Goal: Task Accomplishment & Management: Manage account settings

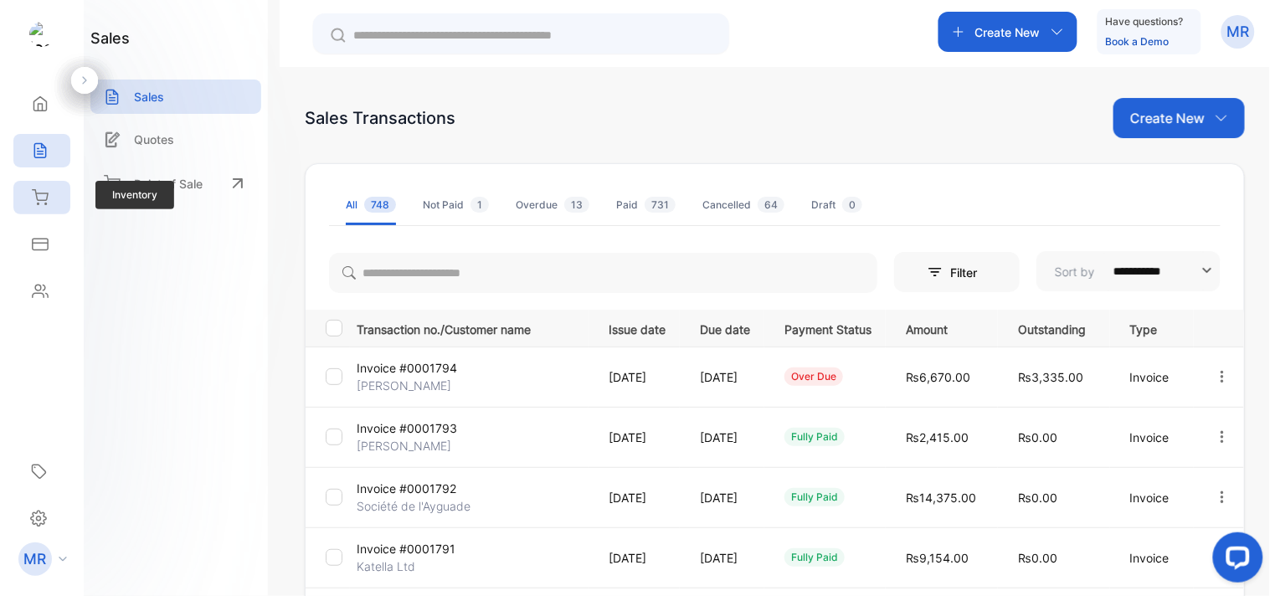
click at [44, 195] on icon at bounding box center [40, 197] width 17 height 17
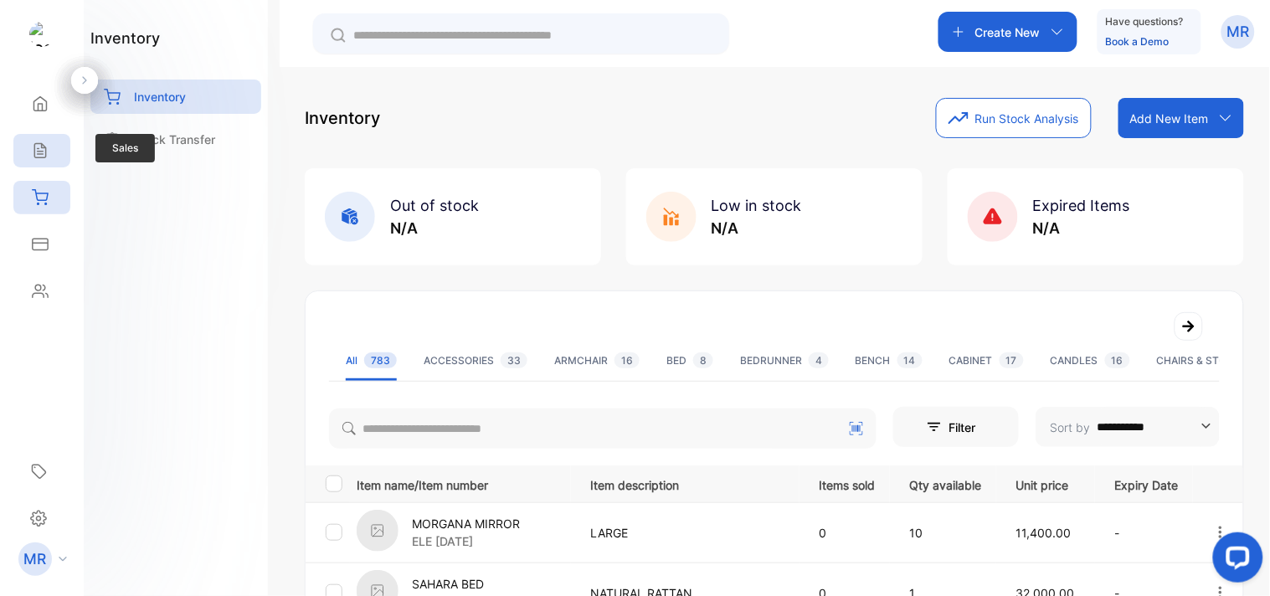
click at [46, 157] on icon at bounding box center [40, 150] width 17 height 17
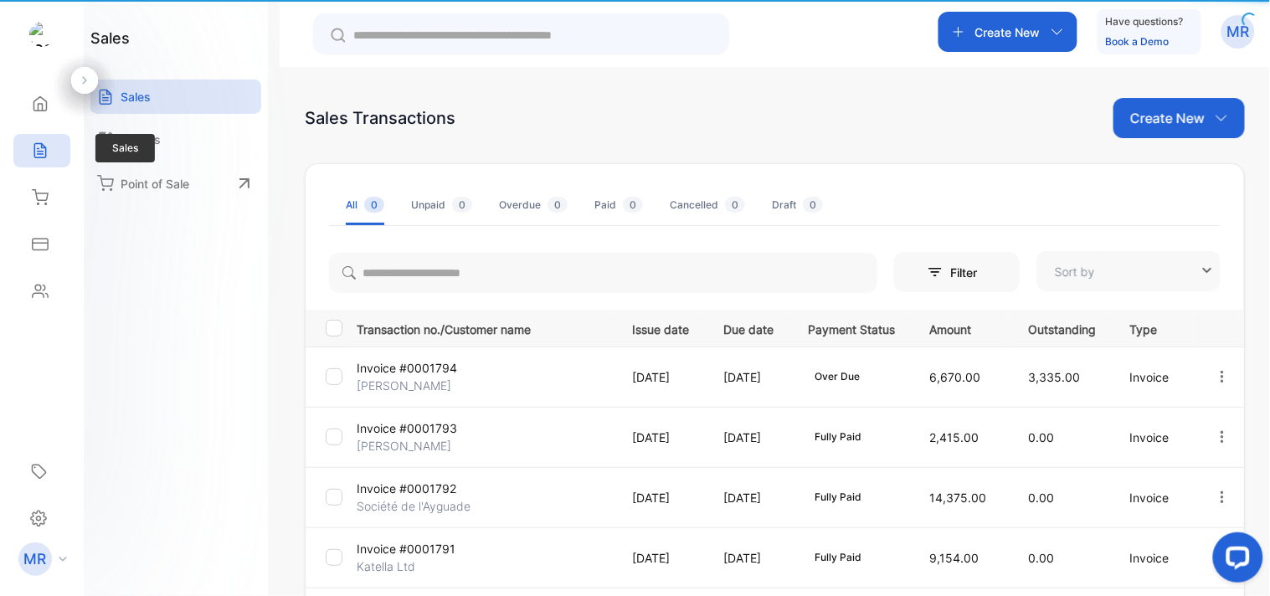
click at [35, 147] on icon at bounding box center [40, 150] width 17 height 17
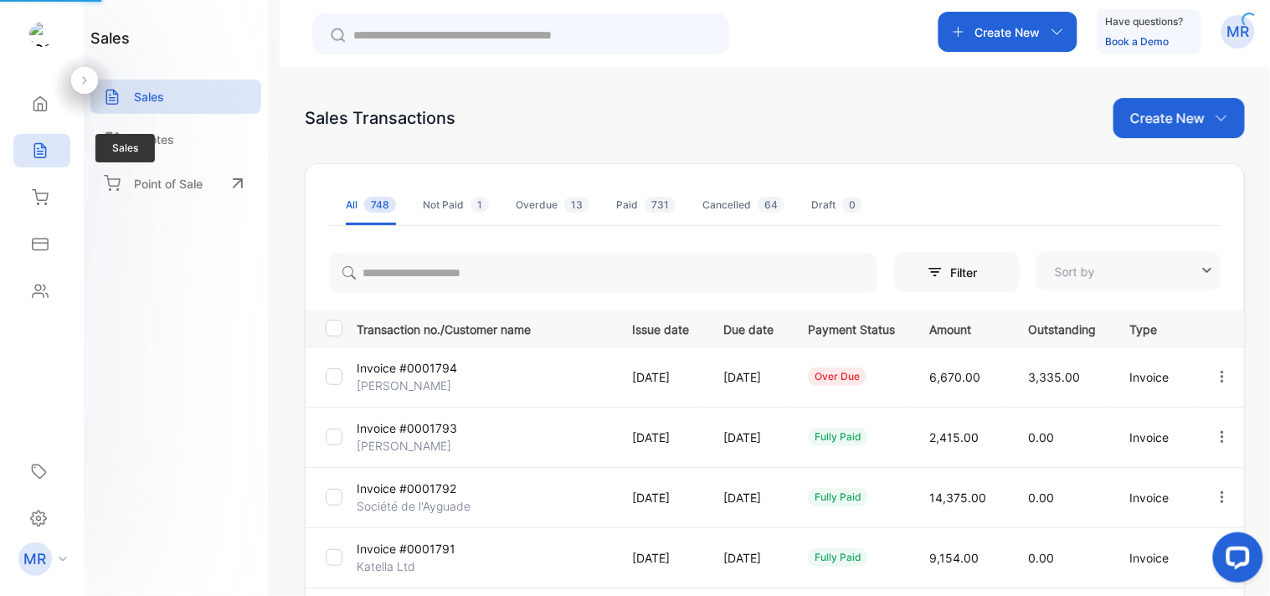
type input "**********"
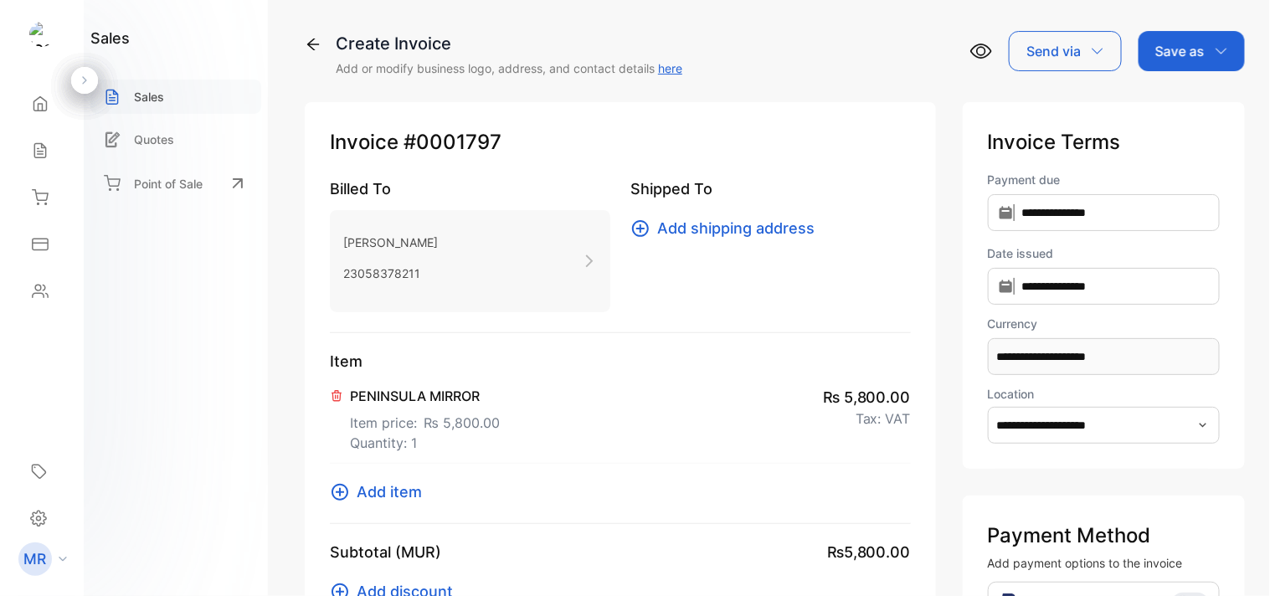
click at [195, 86] on div "Sales" at bounding box center [175, 97] width 171 height 34
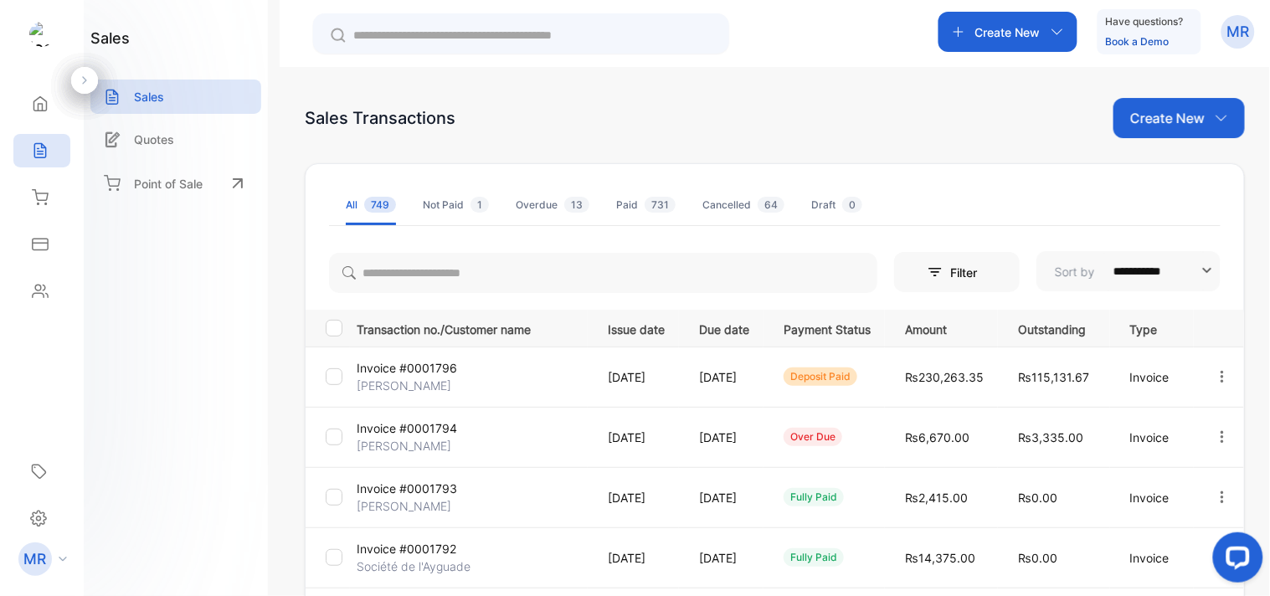
click at [1216, 373] on icon "button" at bounding box center [1222, 376] width 15 height 15
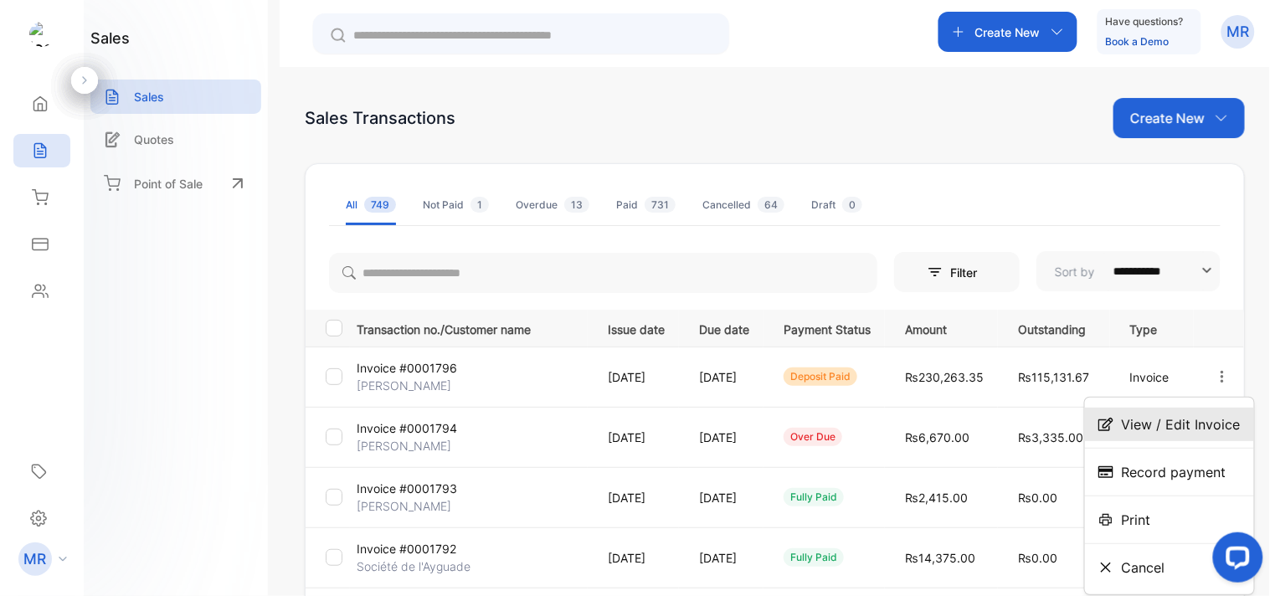
click at [1187, 419] on span "View / Edit Invoice" at bounding box center [1181, 424] width 119 height 20
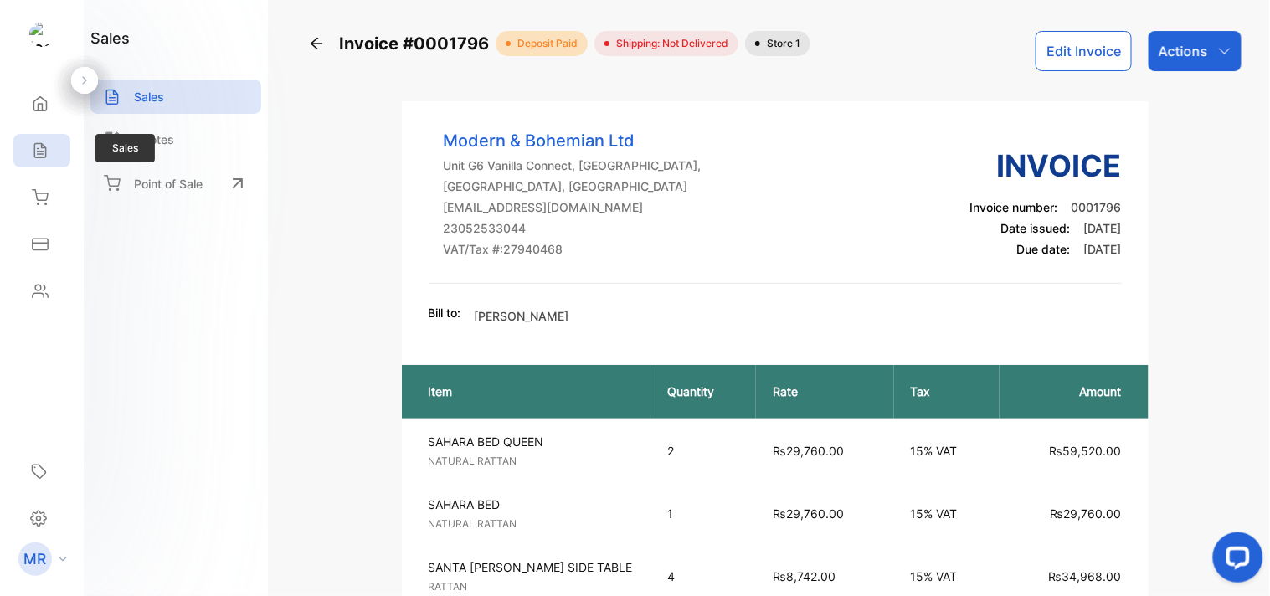
click at [40, 149] on icon at bounding box center [40, 150] width 17 height 17
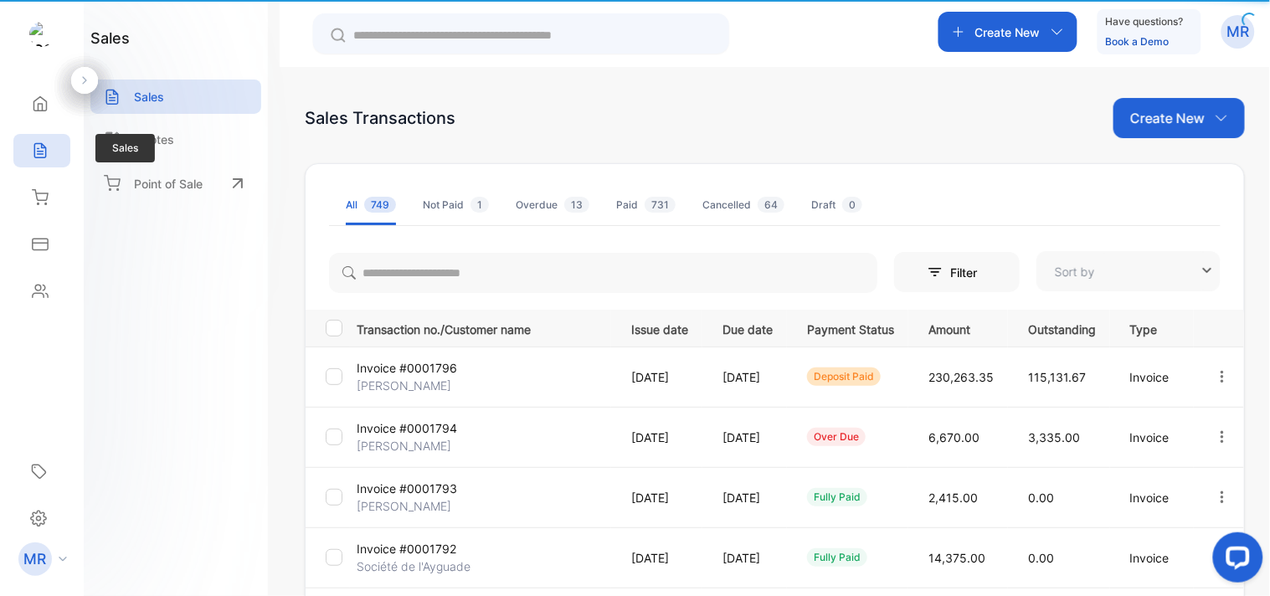
type input "**********"
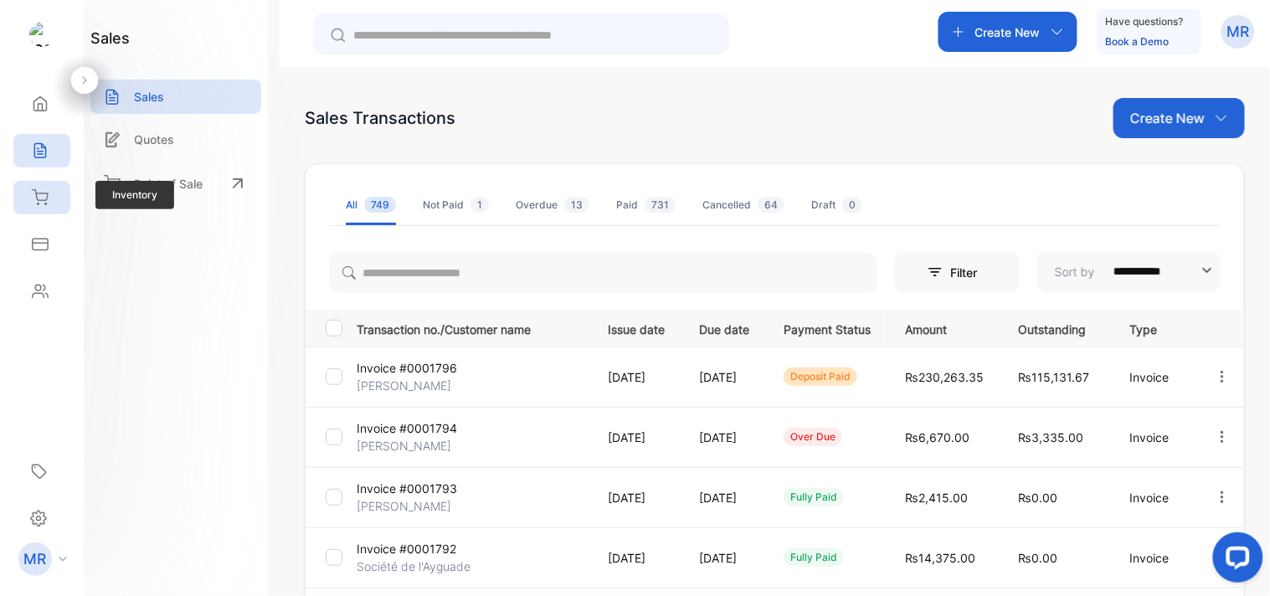
click at [46, 189] on icon at bounding box center [40, 197] width 17 height 17
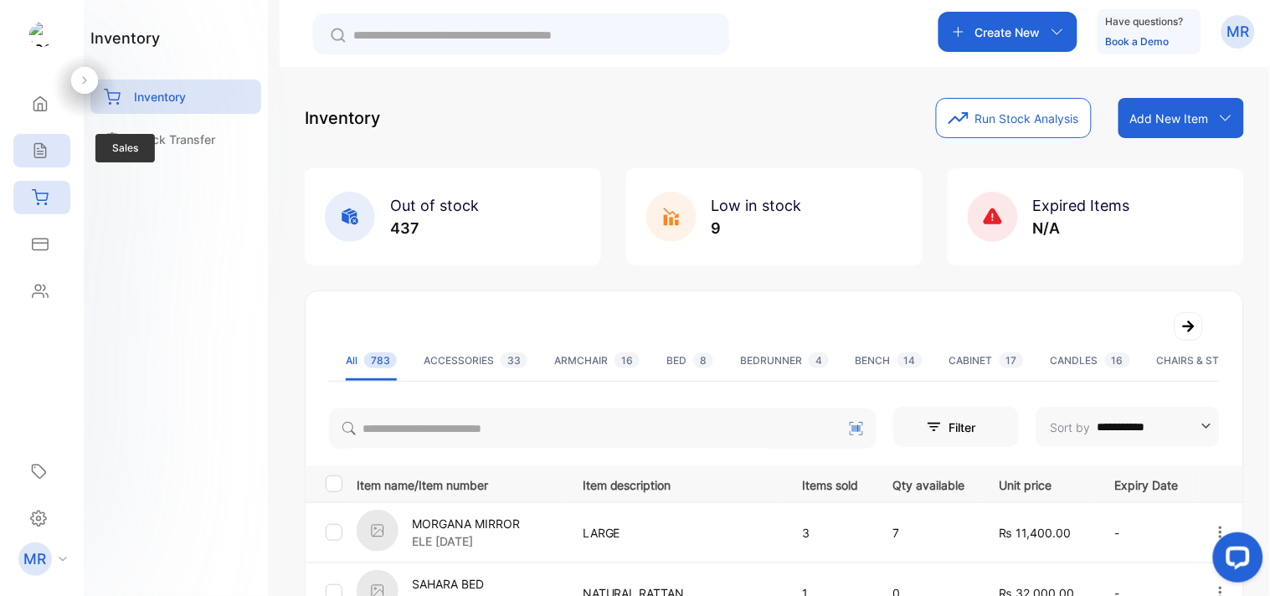
click at [46, 143] on icon at bounding box center [40, 150] width 17 height 17
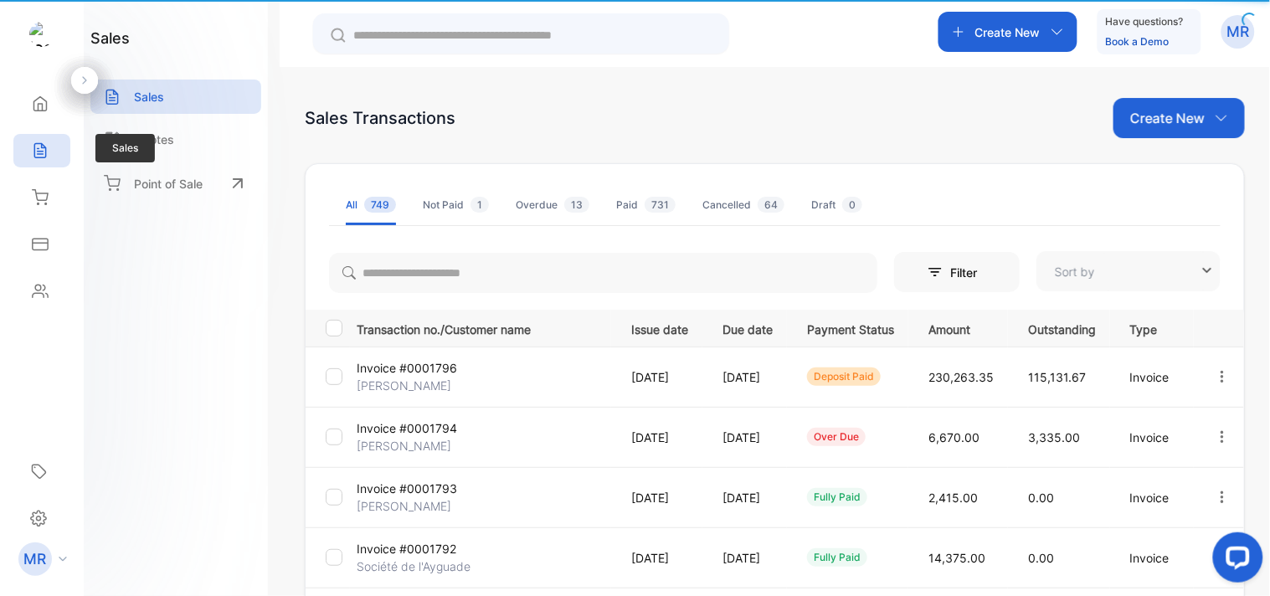
type input "**********"
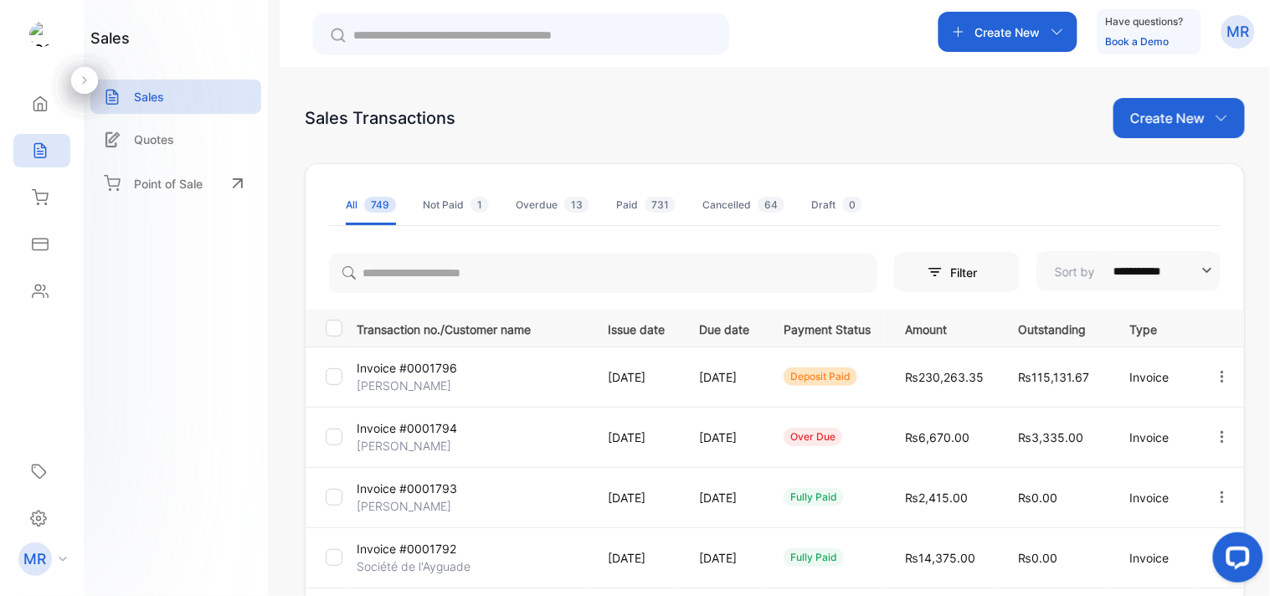
click at [1215, 372] on icon "button" at bounding box center [1222, 376] width 15 height 15
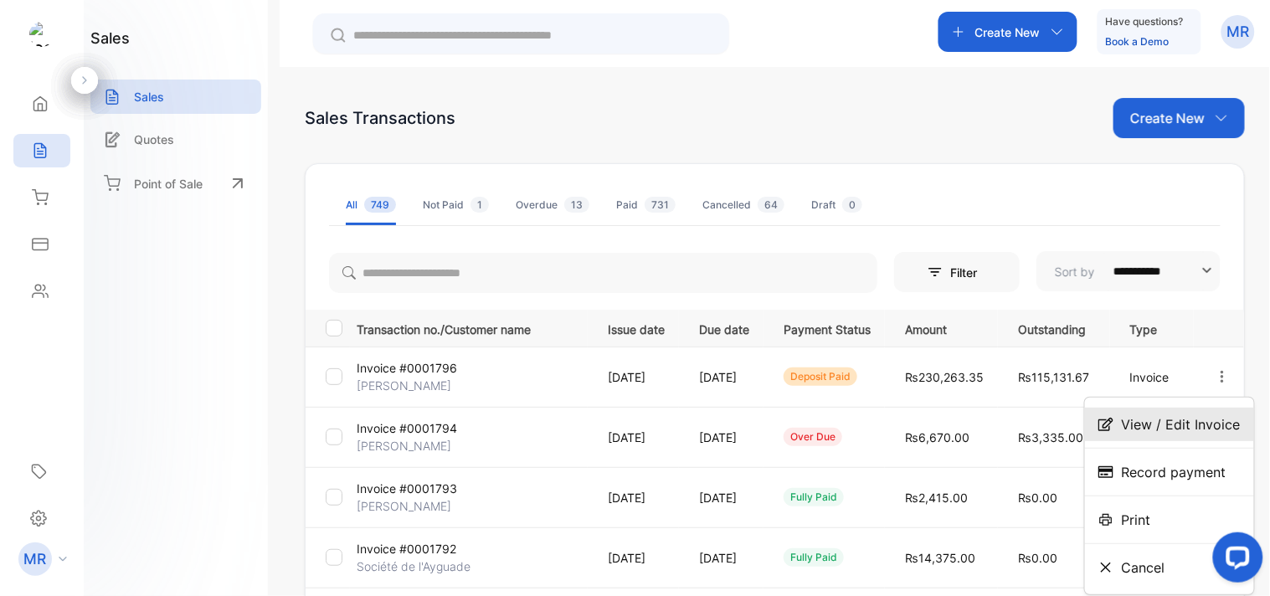
click at [1169, 425] on span "View / Edit Invoice" at bounding box center [1181, 424] width 119 height 20
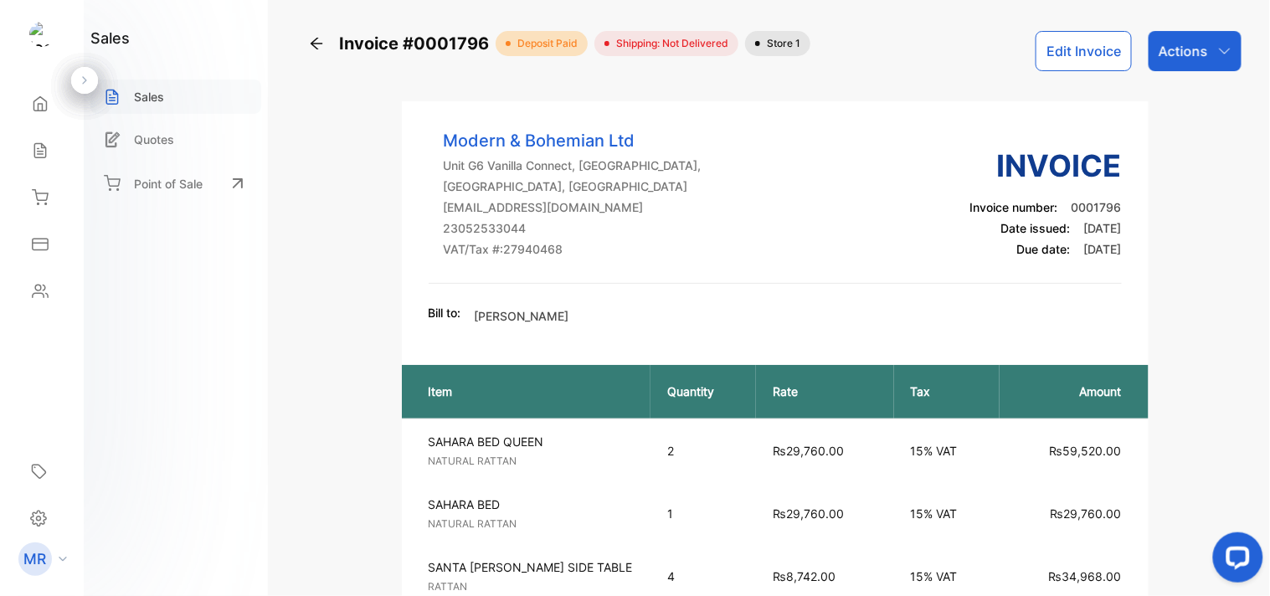
click at [141, 94] on p "Sales" at bounding box center [149, 97] width 30 height 18
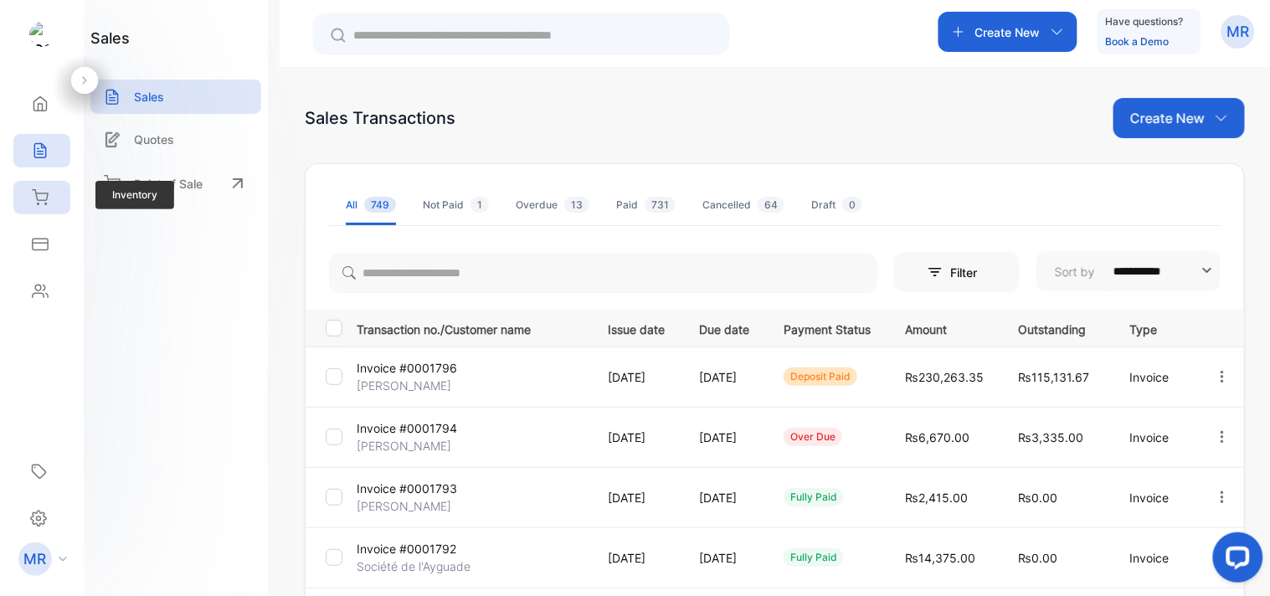
click at [44, 186] on div "Inventory" at bounding box center [41, 197] width 57 height 33
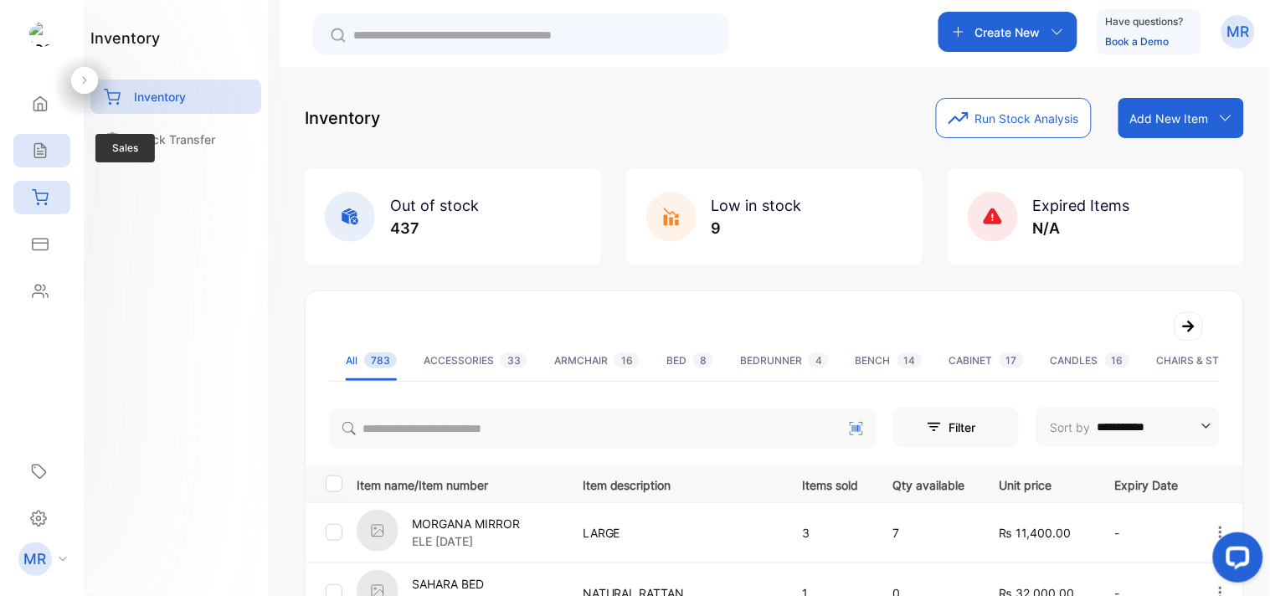
click at [39, 146] on icon at bounding box center [40, 150] width 17 height 17
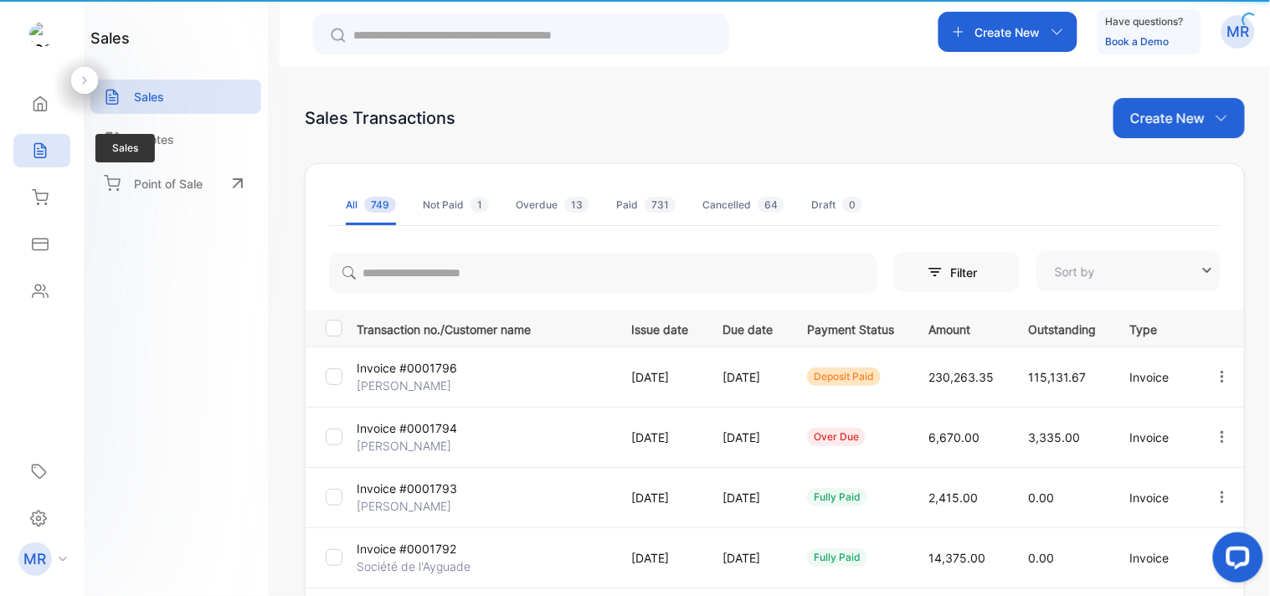
type input "**********"
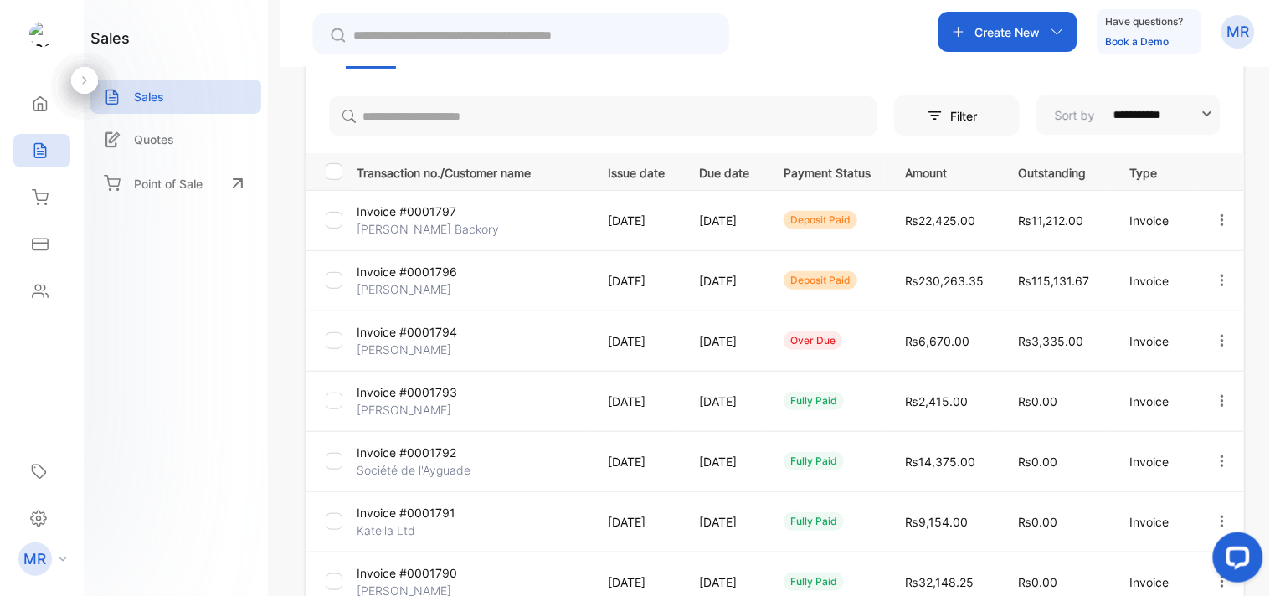
scroll to position [159, 0]
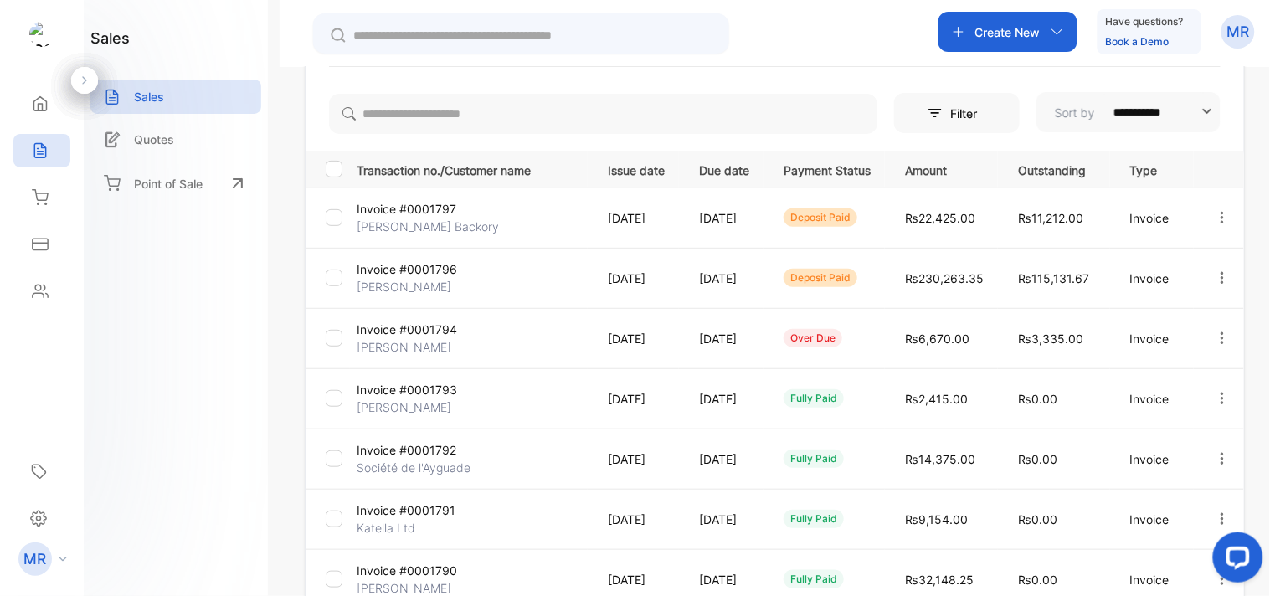
click at [1215, 213] on icon "button" at bounding box center [1222, 217] width 15 height 15
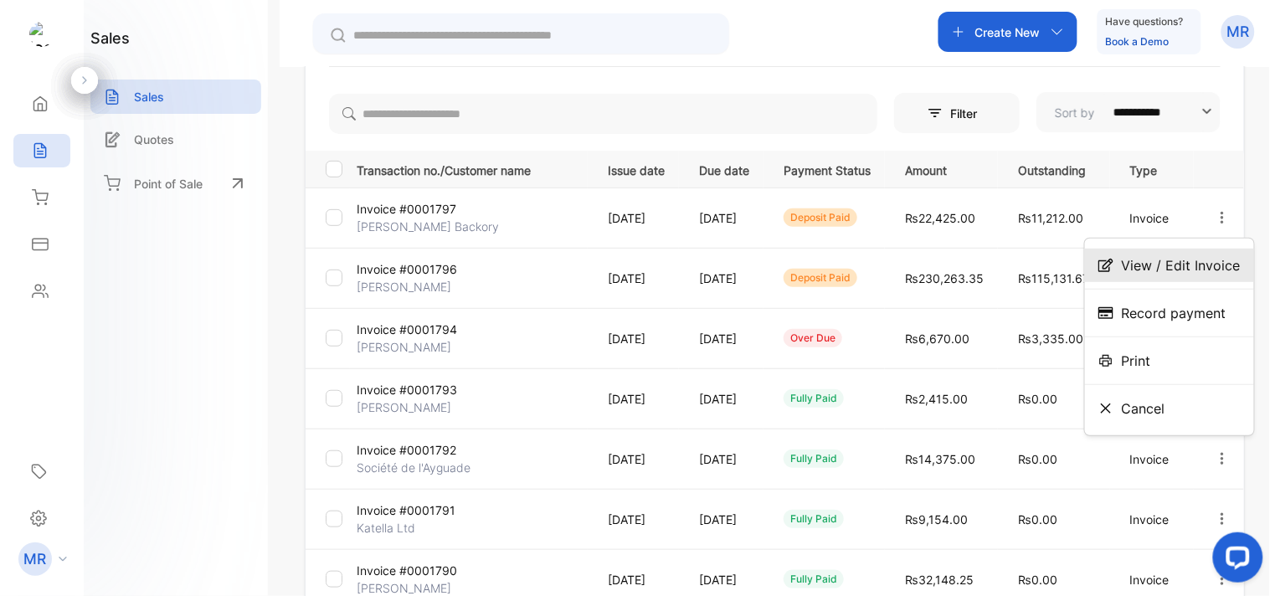
click at [1185, 258] on span "View / Edit Invoice" at bounding box center [1181, 265] width 119 height 20
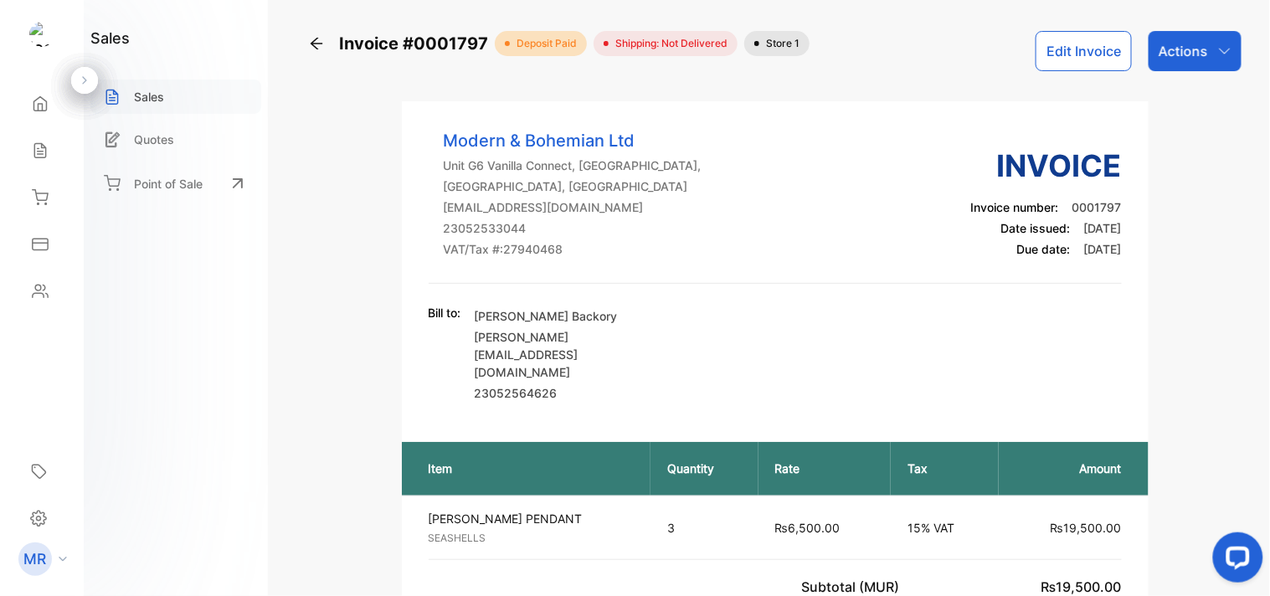
click at [147, 92] on p "Sales" at bounding box center [149, 97] width 30 height 18
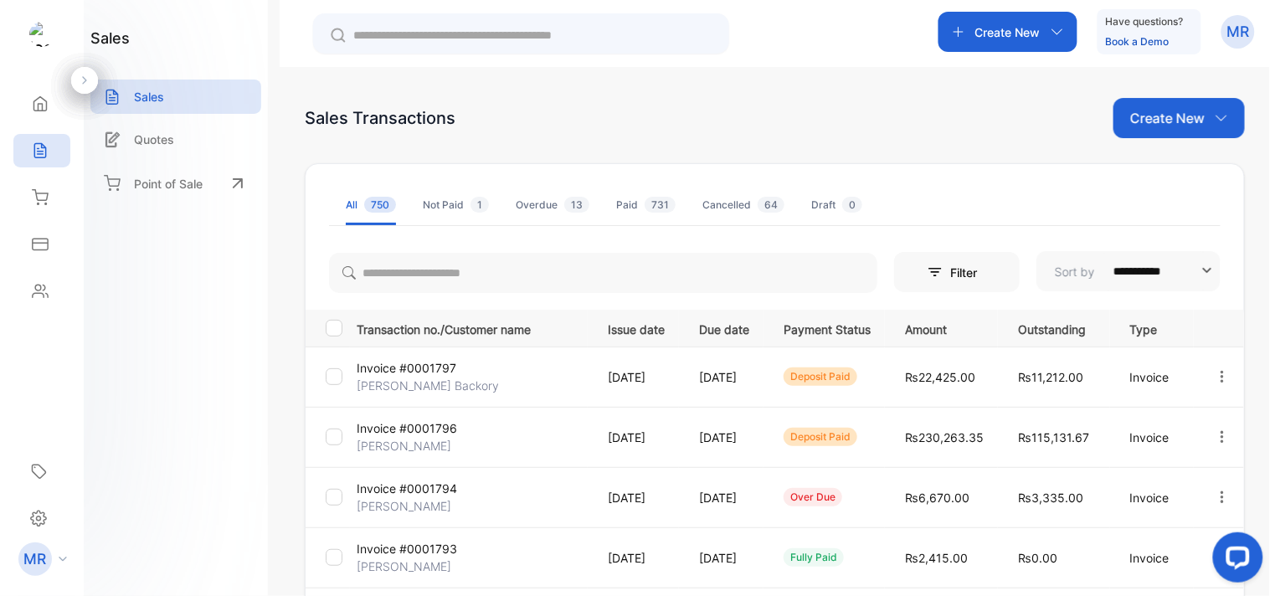
click at [1220, 378] on icon "button" at bounding box center [1222, 376] width 15 height 15
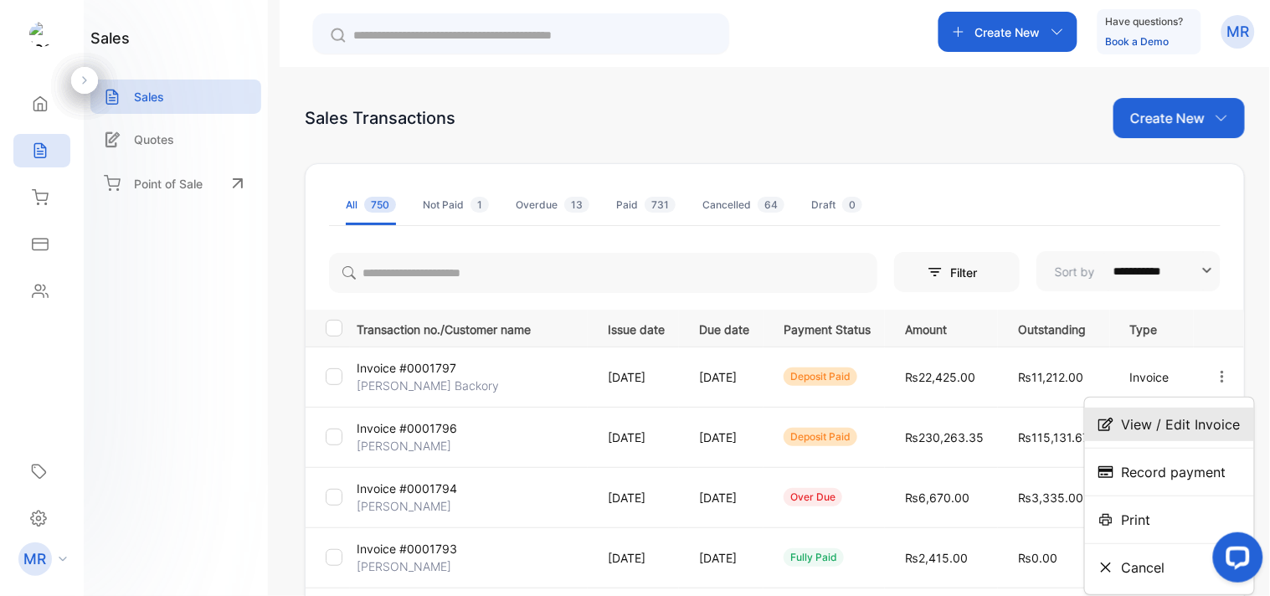
click at [1135, 416] on span "View / Edit Invoice" at bounding box center [1181, 424] width 119 height 20
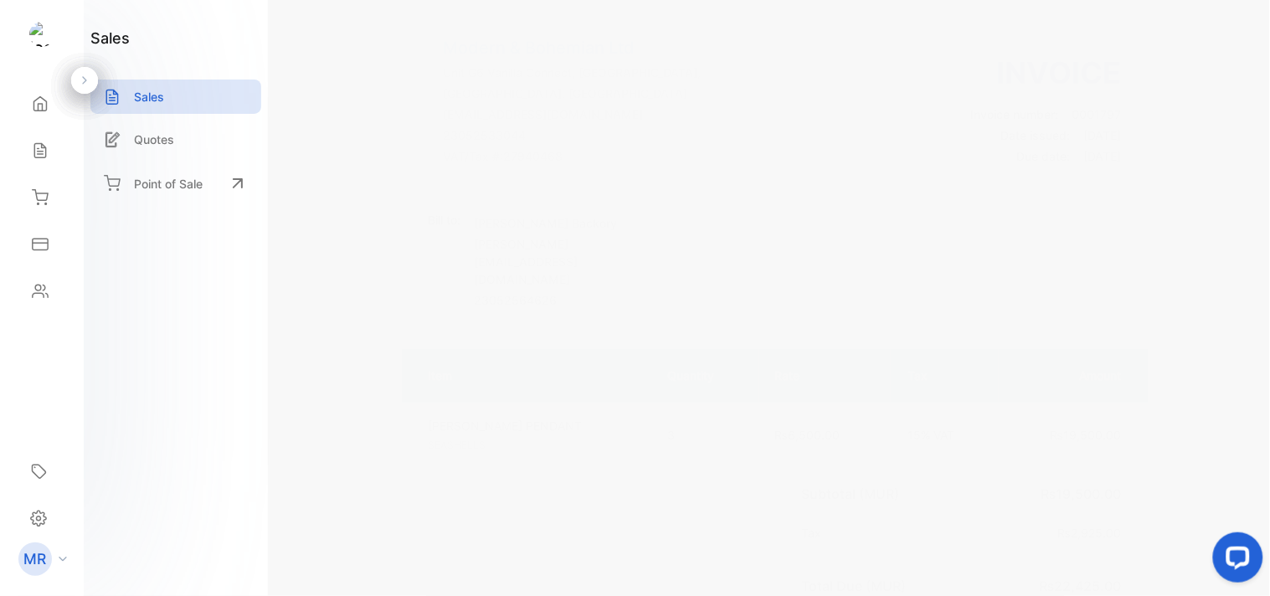
scroll to position [92, 0]
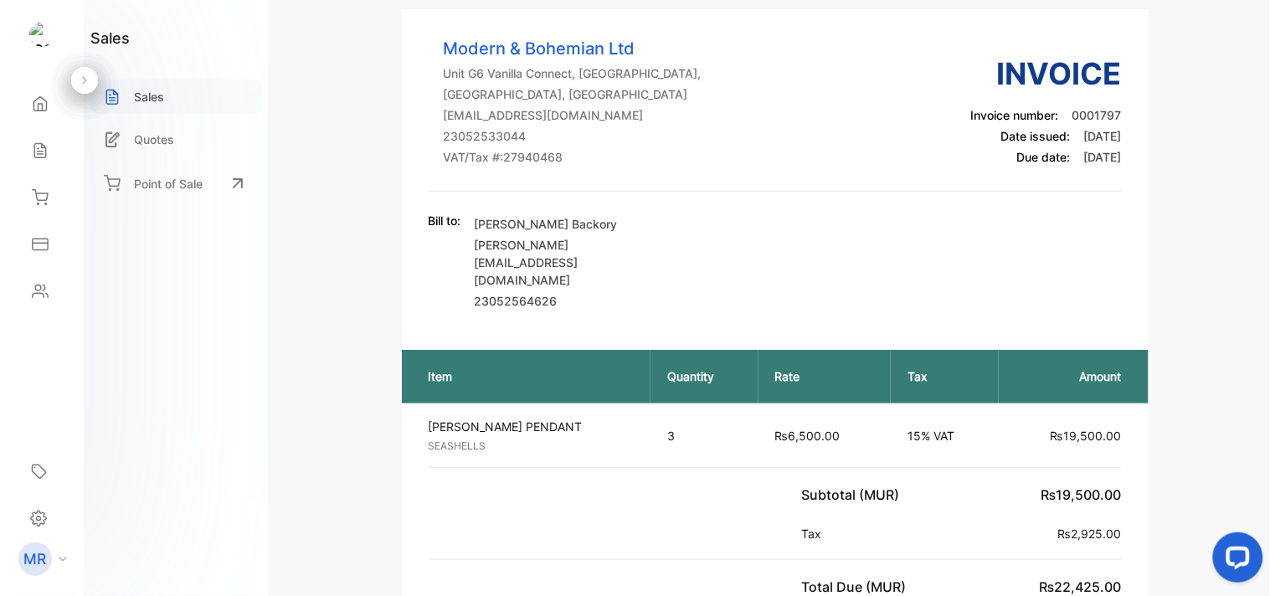
click at [137, 97] on p "Sales" at bounding box center [149, 97] width 30 height 18
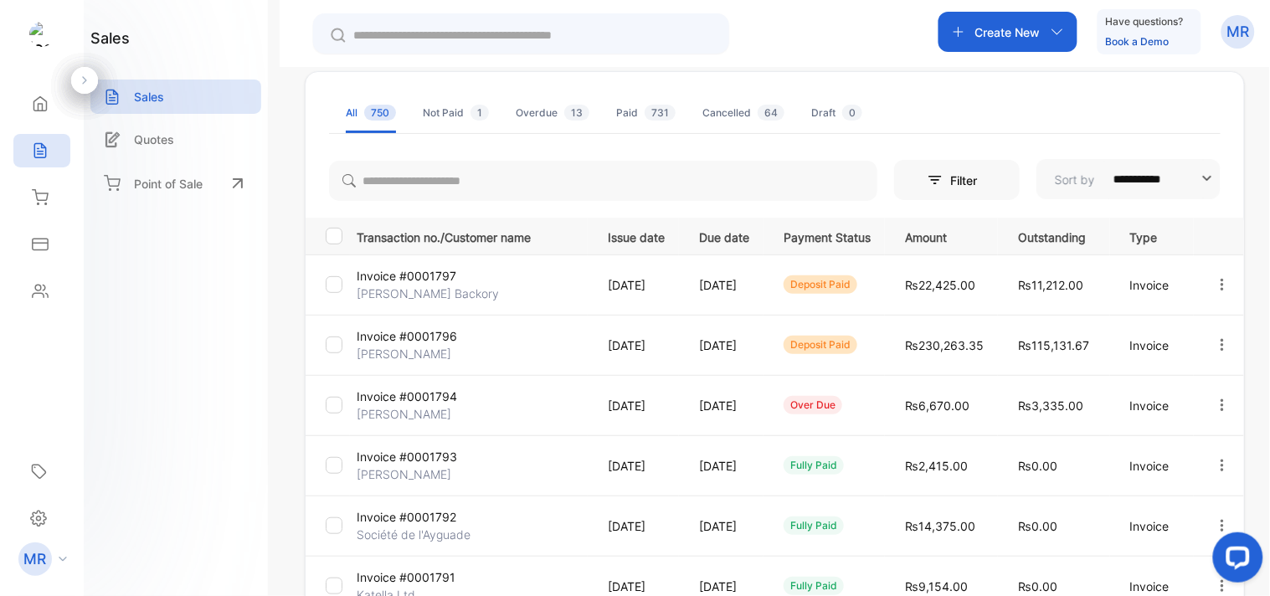
click at [1215, 338] on icon "button" at bounding box center [1222, 344] width 15 height 15
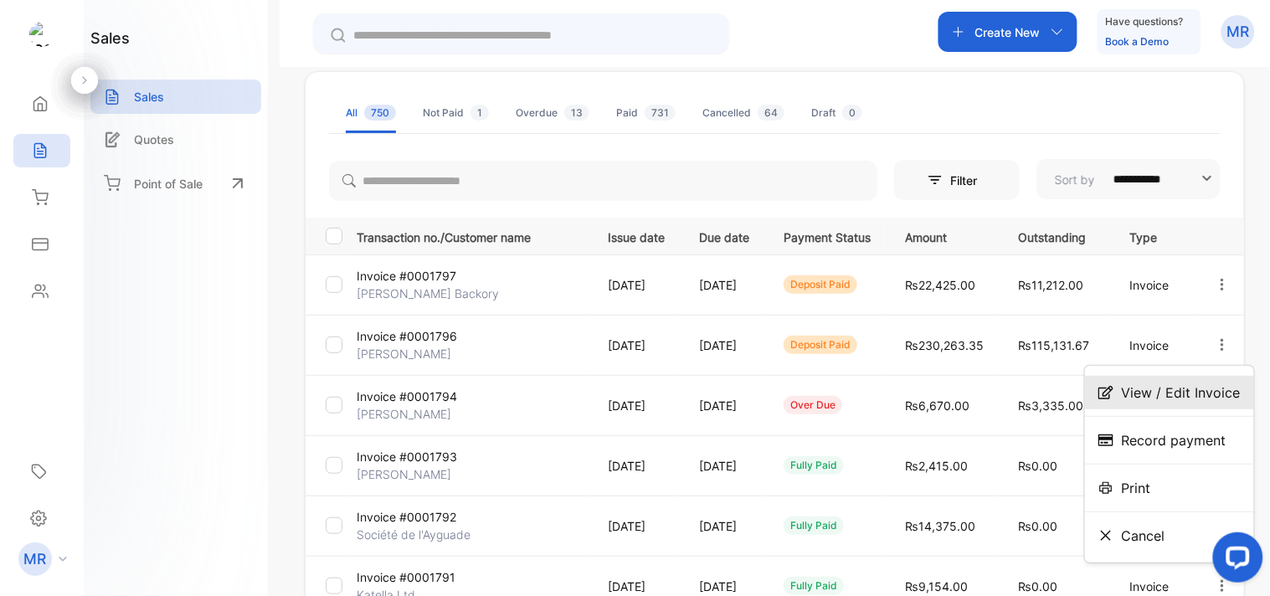
click at [1176, 390] on span "View / Edit Invoice" at bounding box center [1181, 393] width 119 height 20
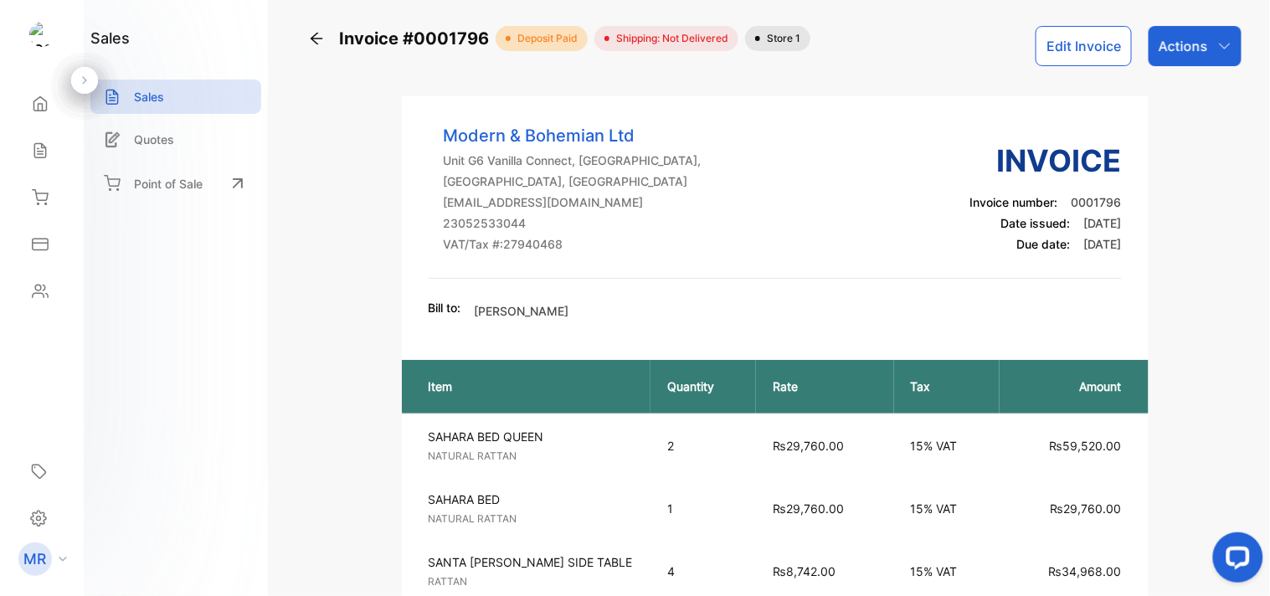
scroll to position [4, 0]
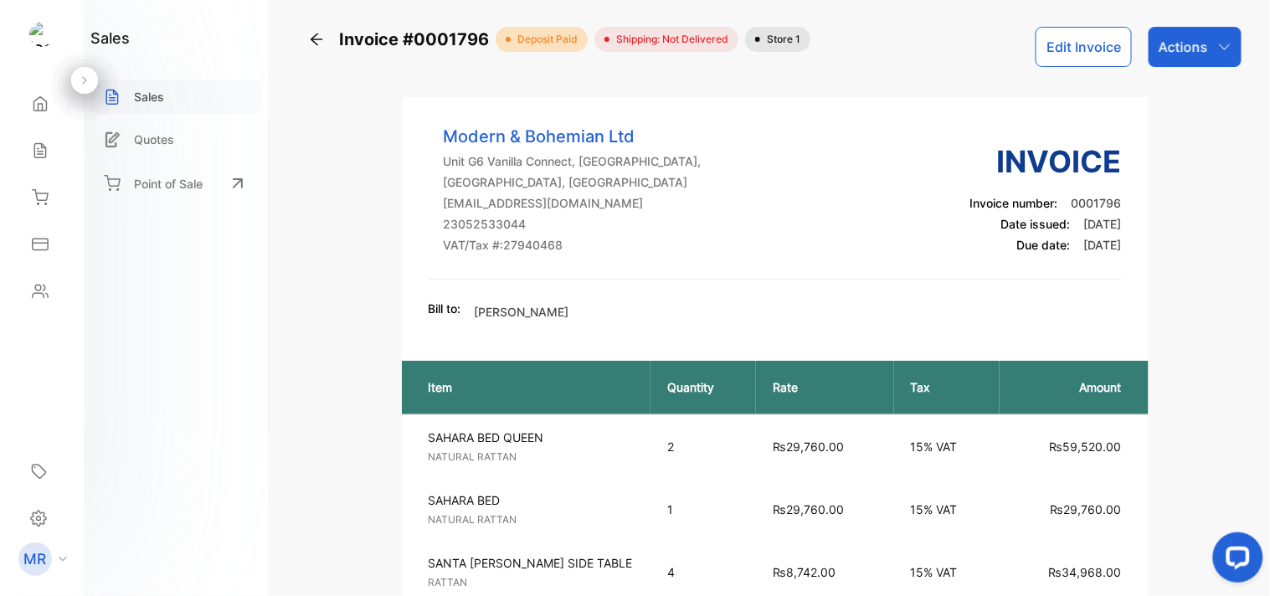
click at [147, 97] on p "Sales" at bounding box center [149, 97] width 30 height 18
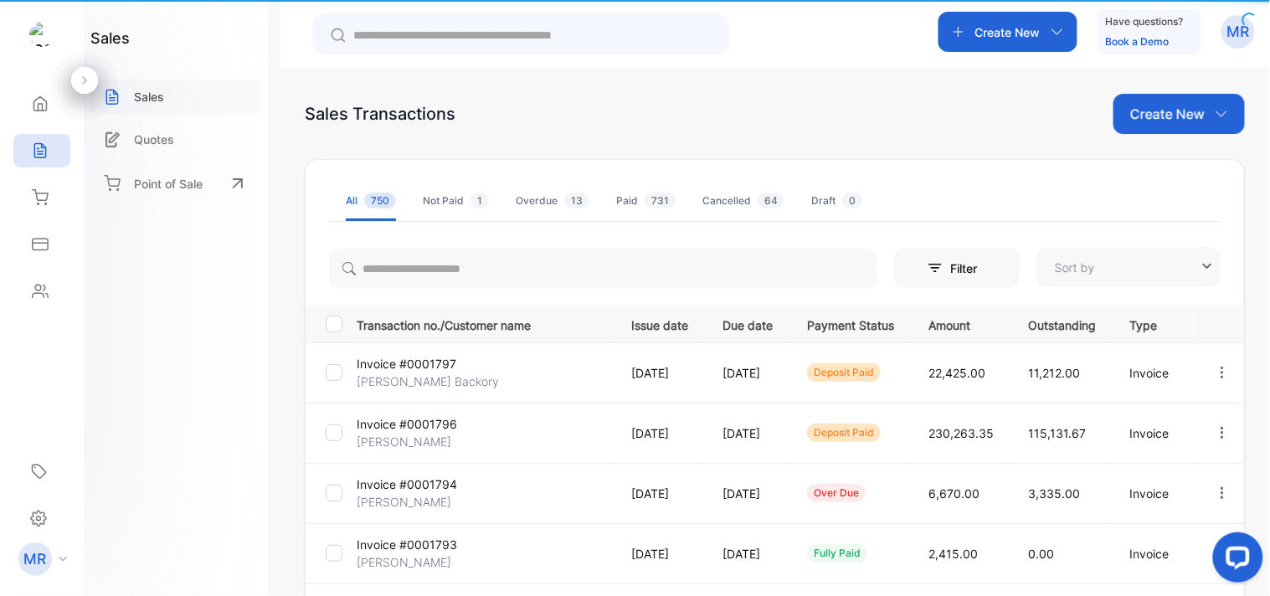
type input "**********"
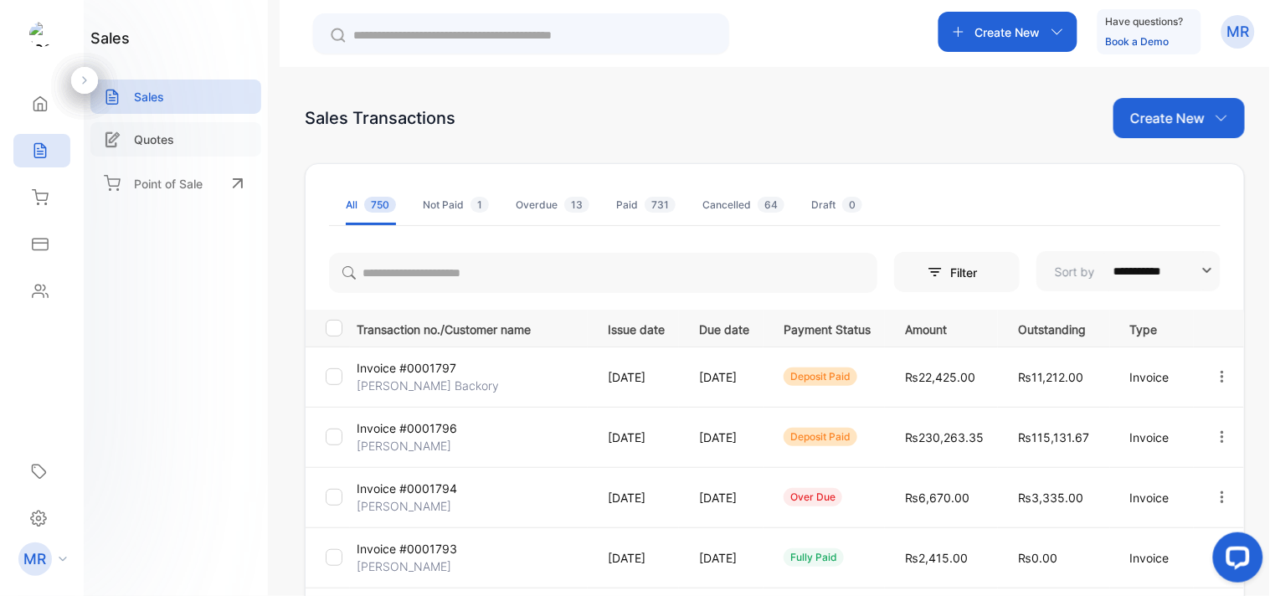
click at [153, 126] on div "Quotes" at bounding box center [175, 139] width 171 height 34
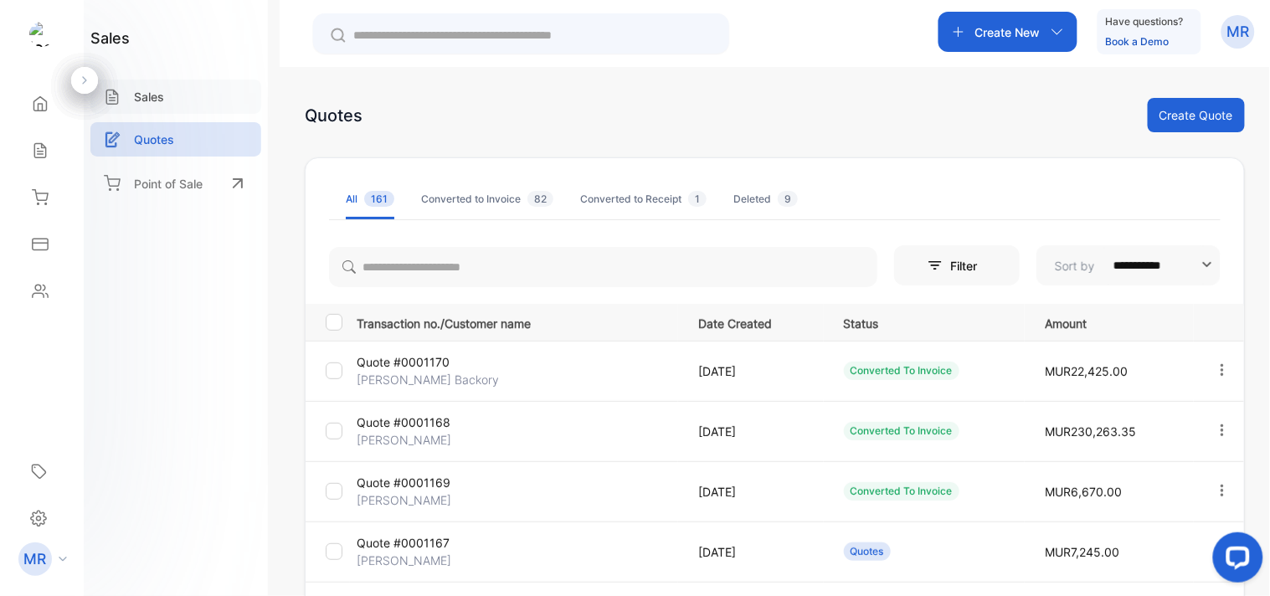
click at [164, 87] on div "Sales" at bounding box center [175, 97] width 171 height 34
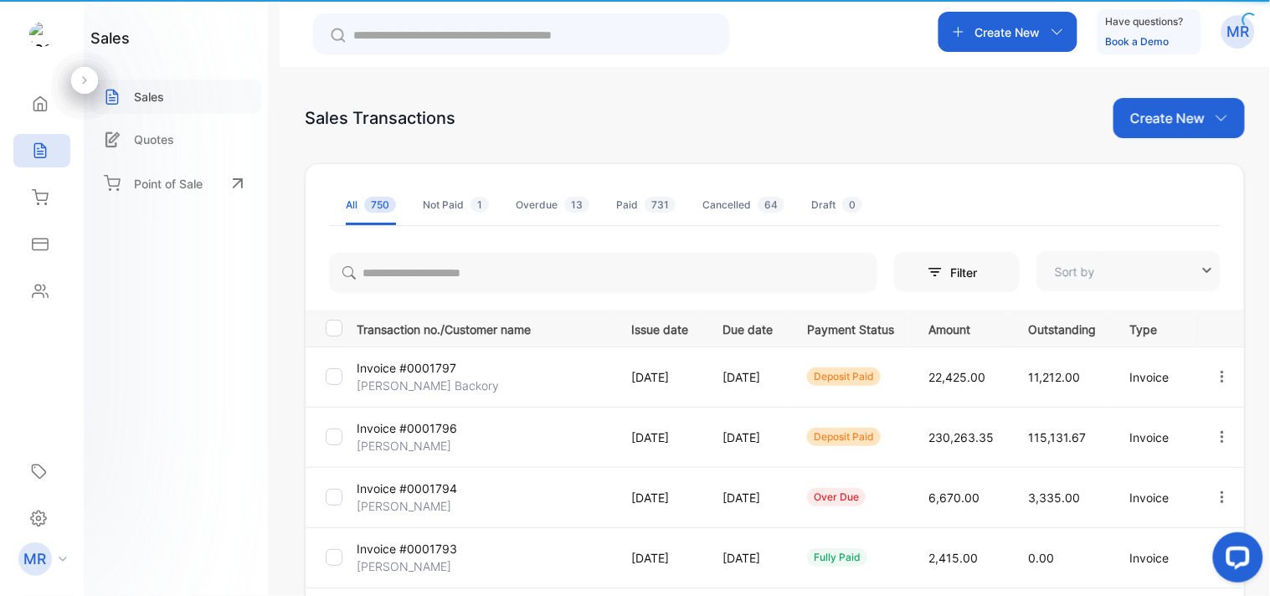
type input "**********"
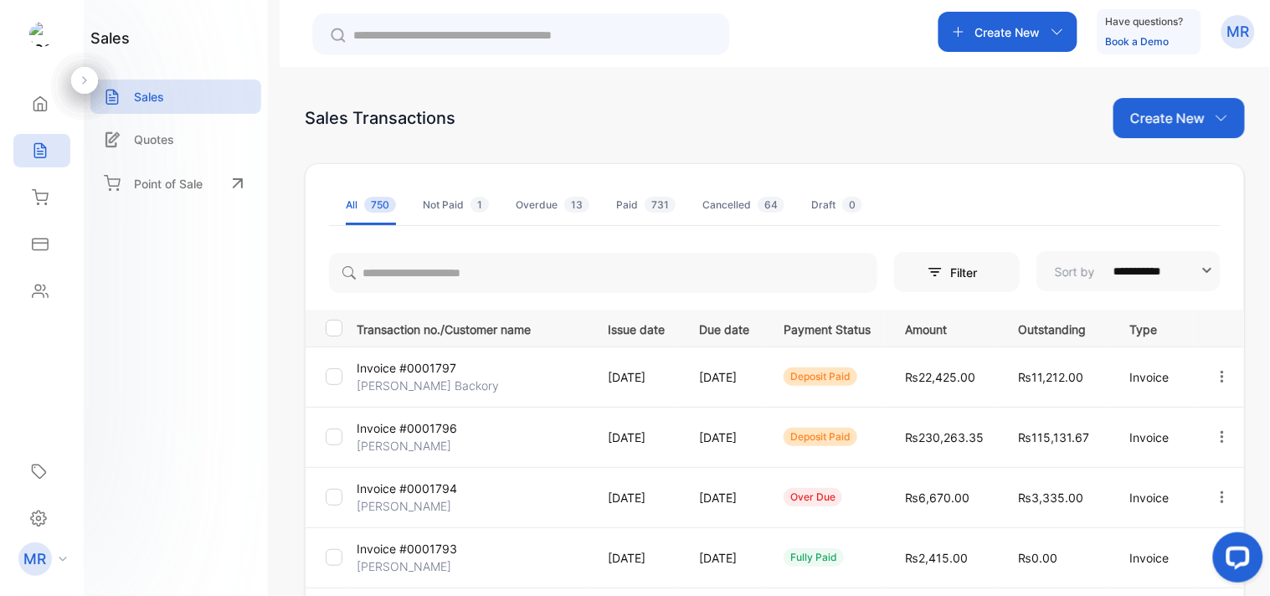
click at [1216, 435] on icon "button" at bounding box center [1222, 437] width 15 height 15
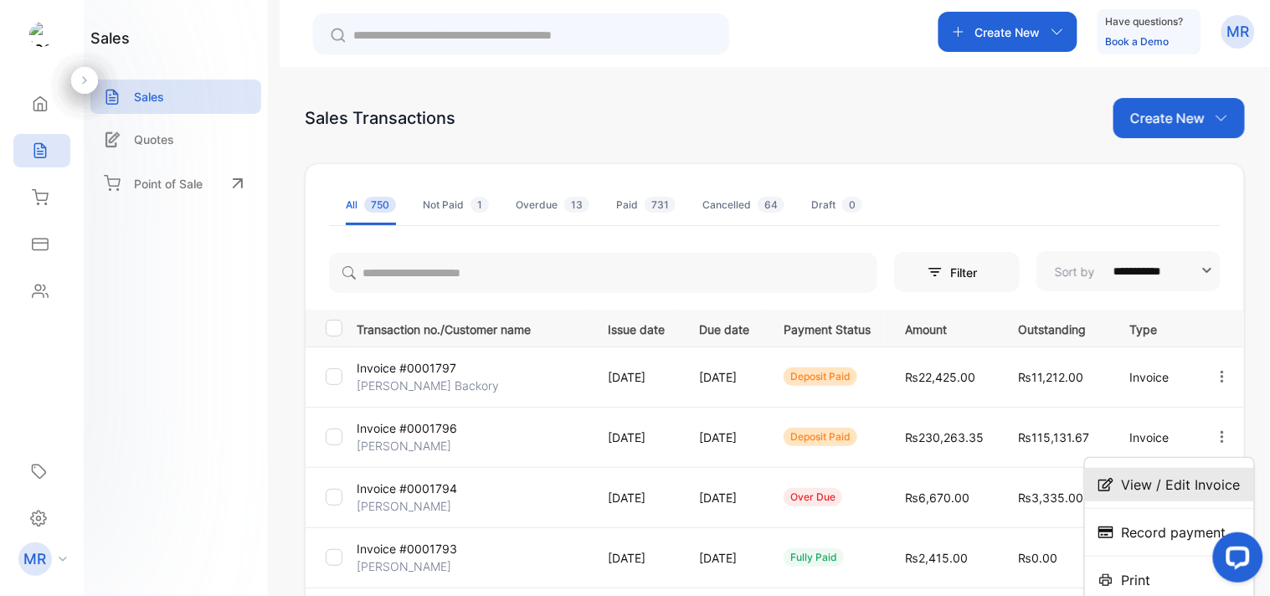
click at [1176, 484] on span "View / Edit Invoice" at bounding box center [1181, 485] width 119 height 20
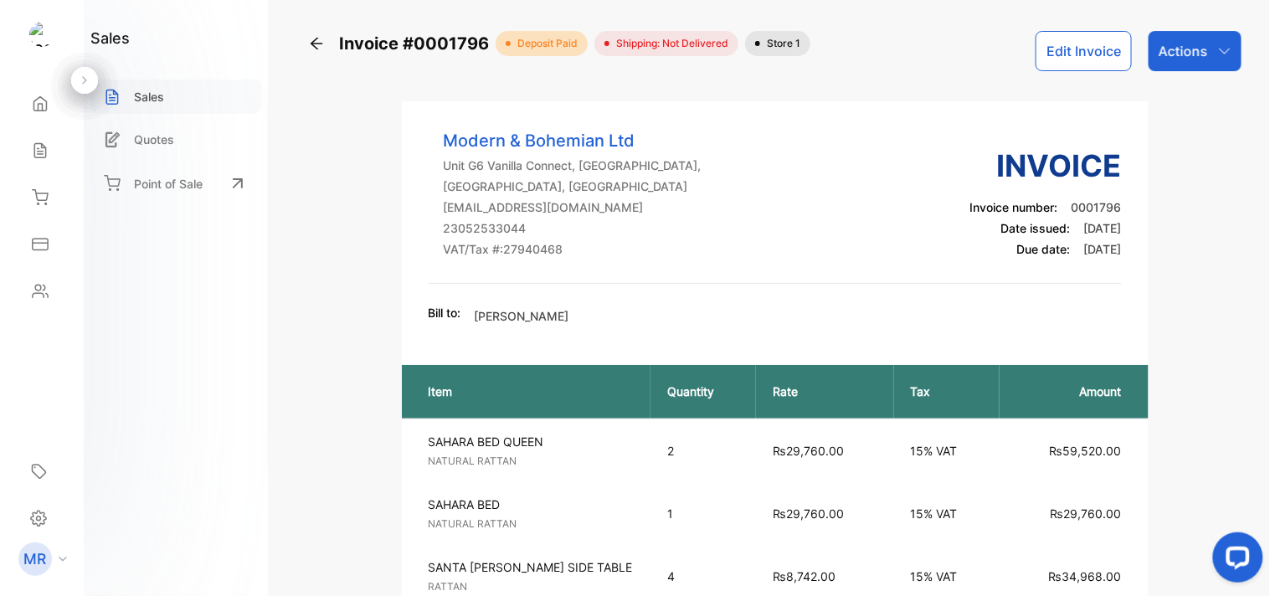
click at [154, 92] on p "Sales" at bounding box center [149, 97] width 30 height 18
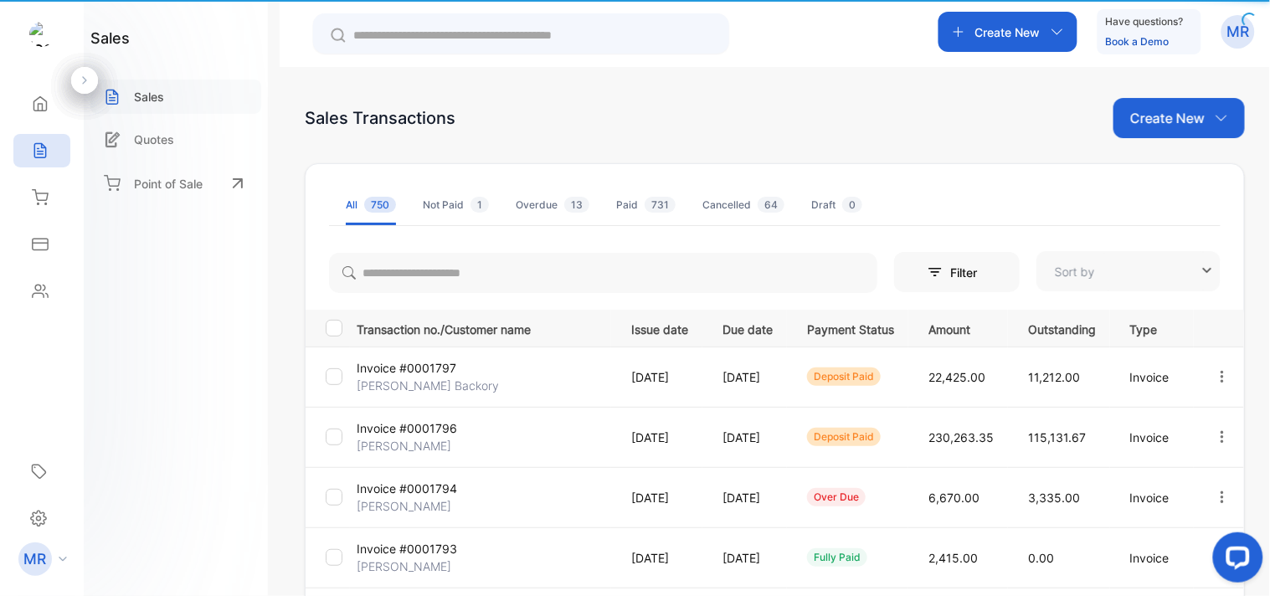
type input "**********"
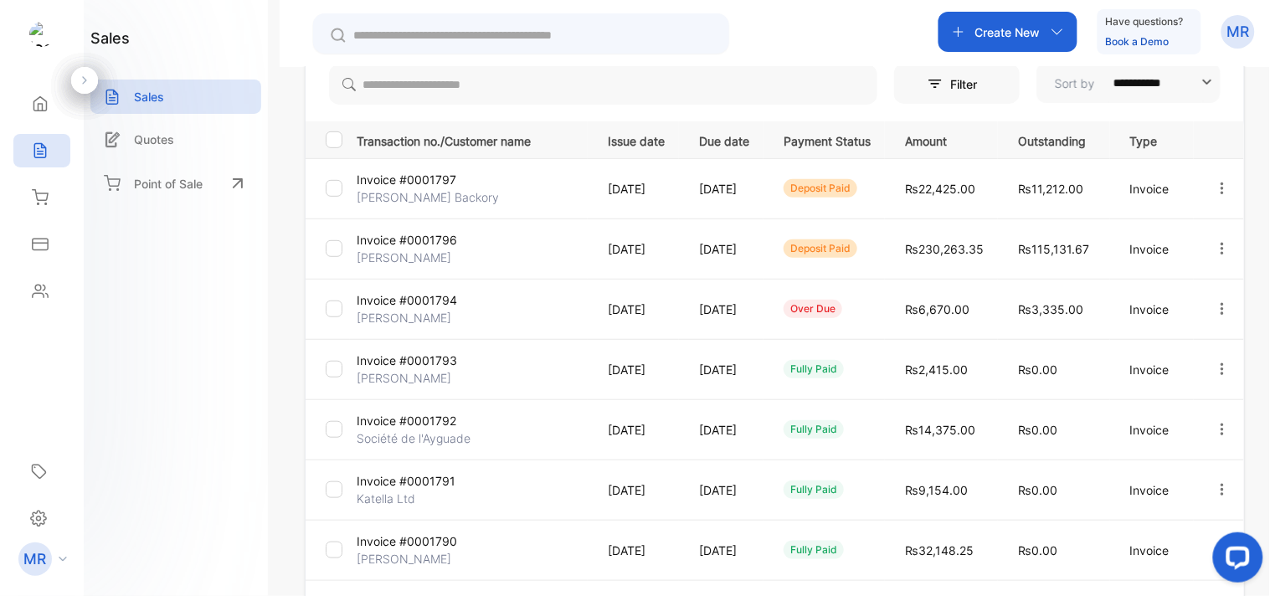
scroll to position [146, 0]
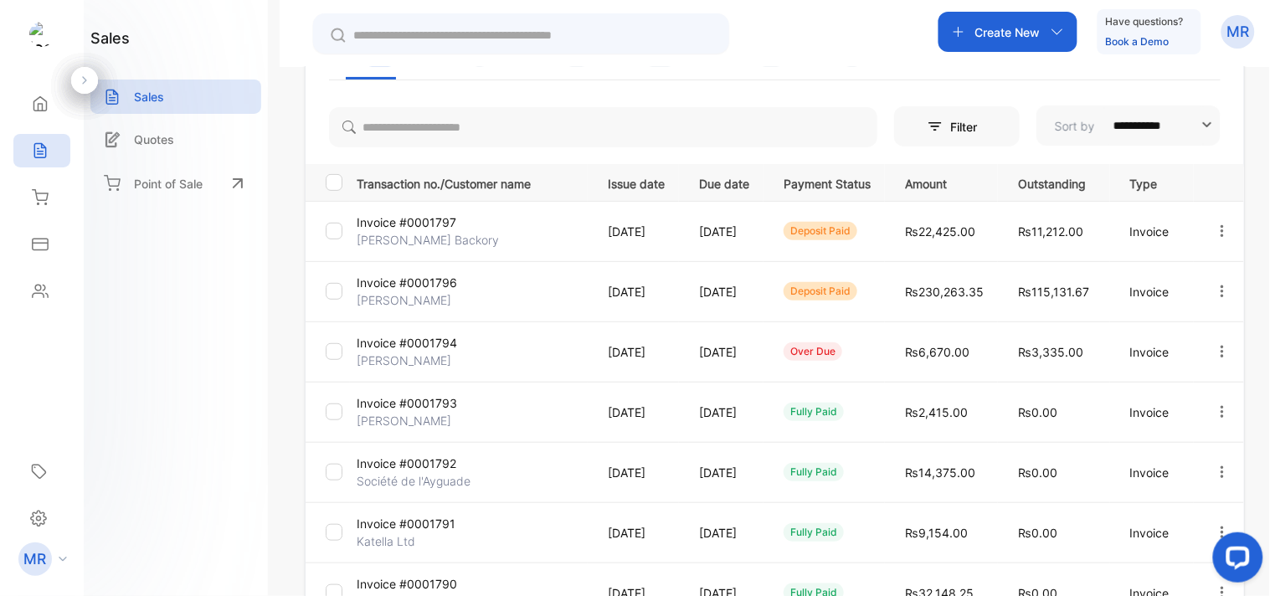
click at [1221, 291] on icon "button" at bounding box center [1222, 291] width 3 height 12
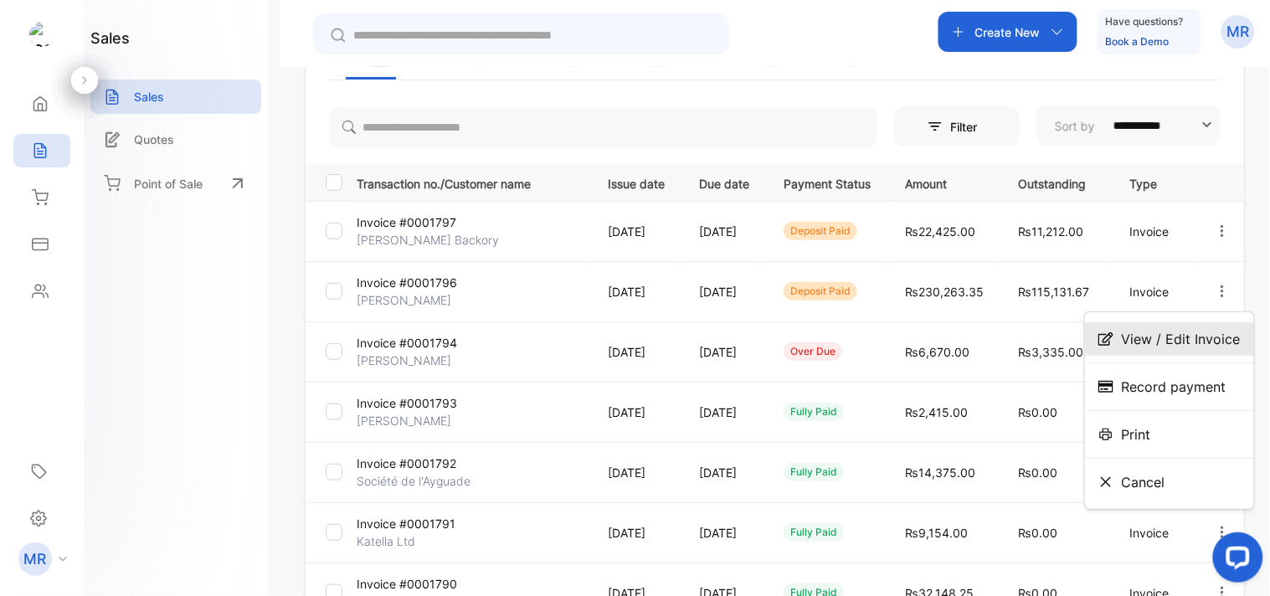
click at [1187, 332] on span "View / Edit Invoice" at bounding box center [1181, 339] width 119 height 20
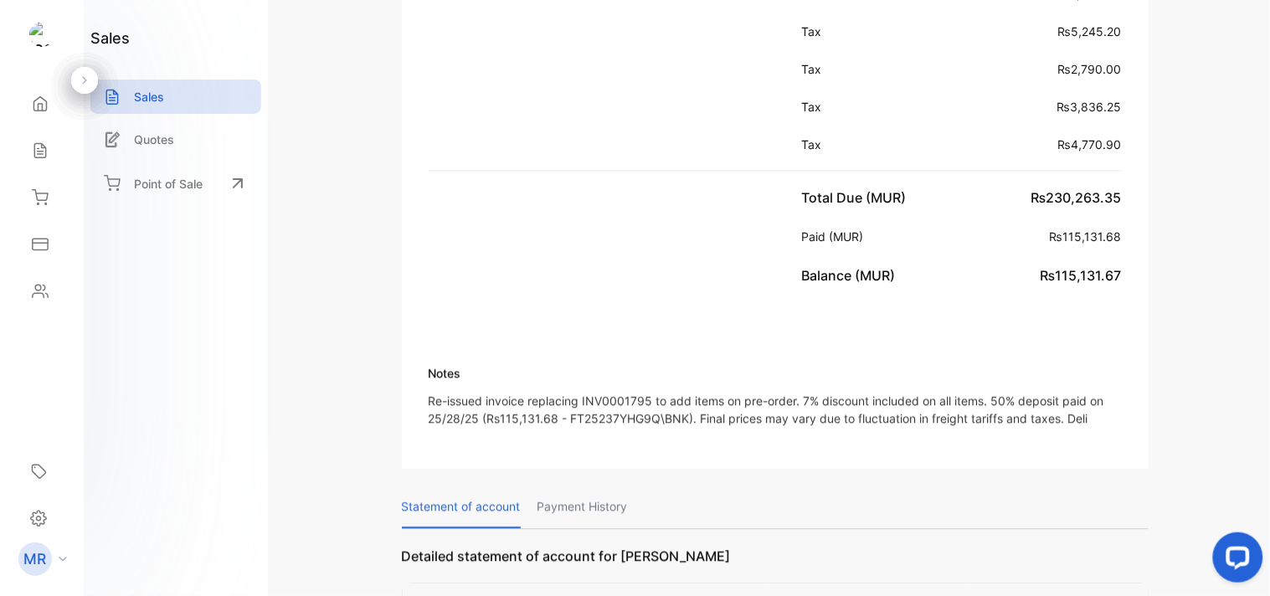
scroll to position [911, 0]
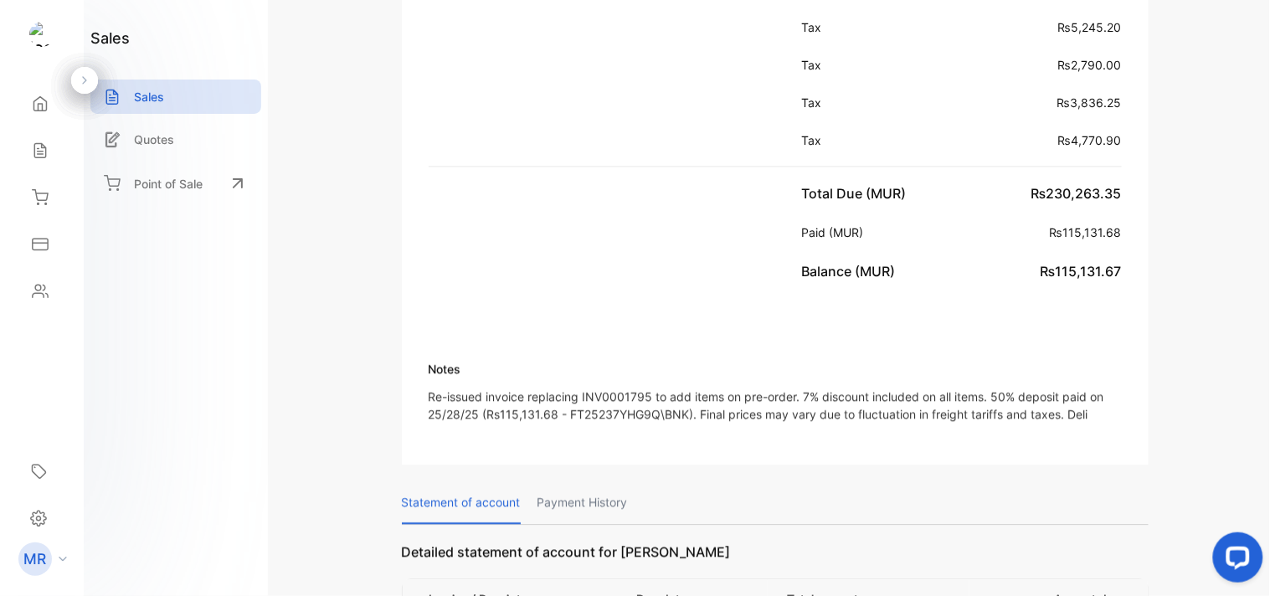
click at [601, 490] on p "Payment History" at bounding box center [583, 502] width 90 height 43
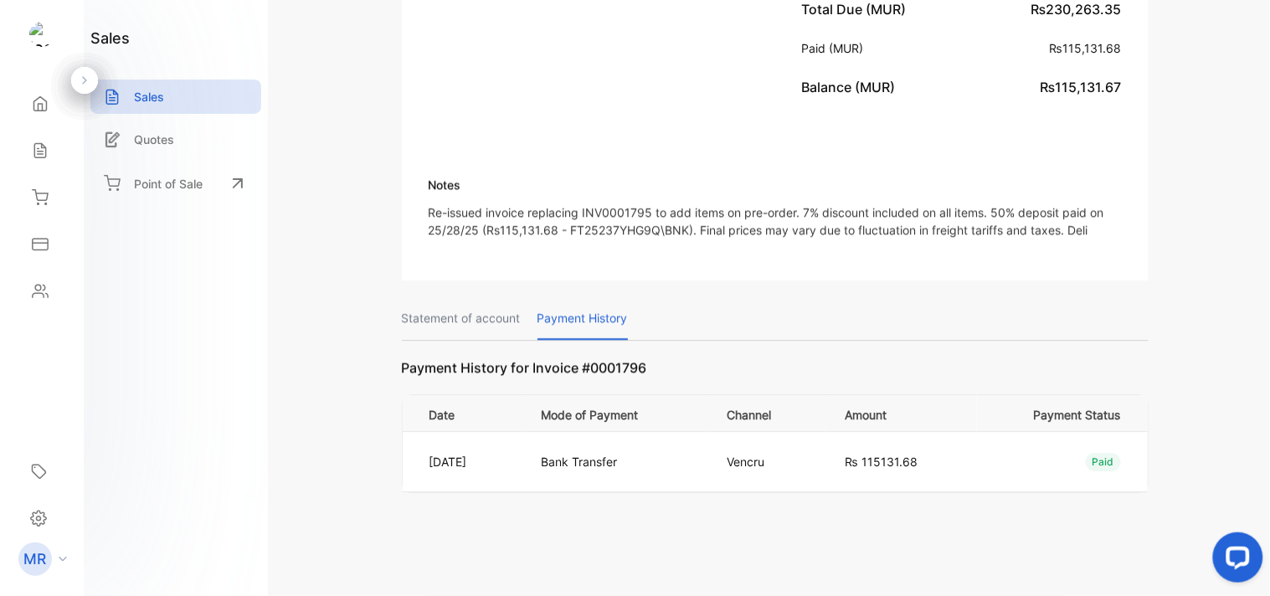
scroll to position [1101, 0]
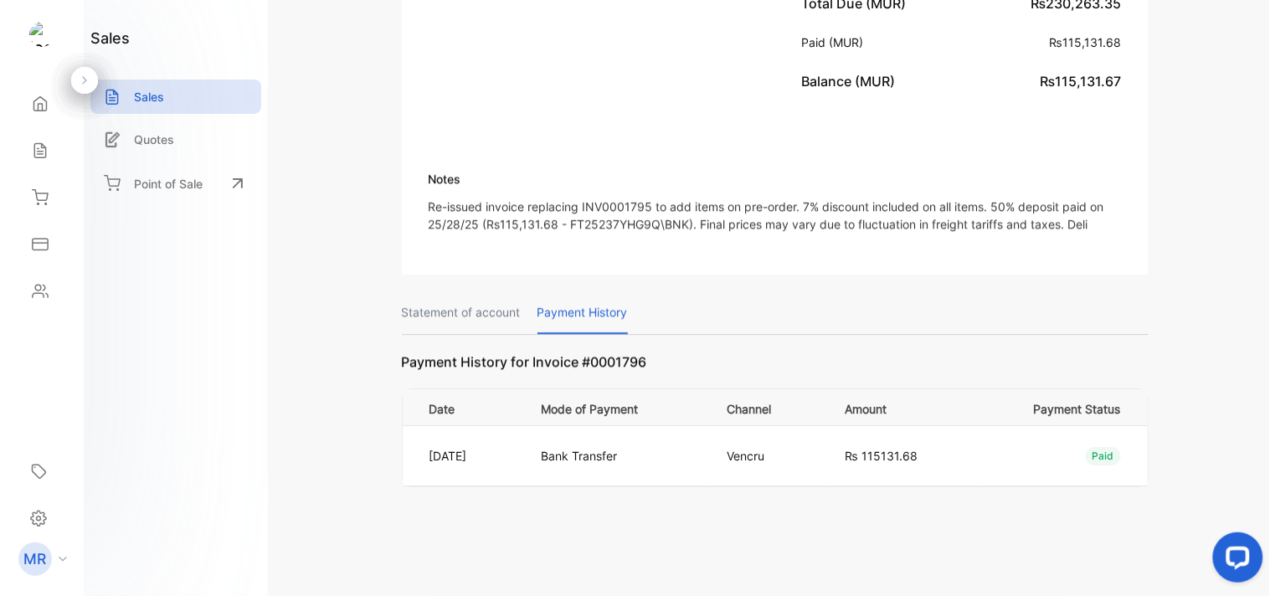
click at [482, 306] on p "Statement of account" at bounding box center [461, 312] width 119 height 43
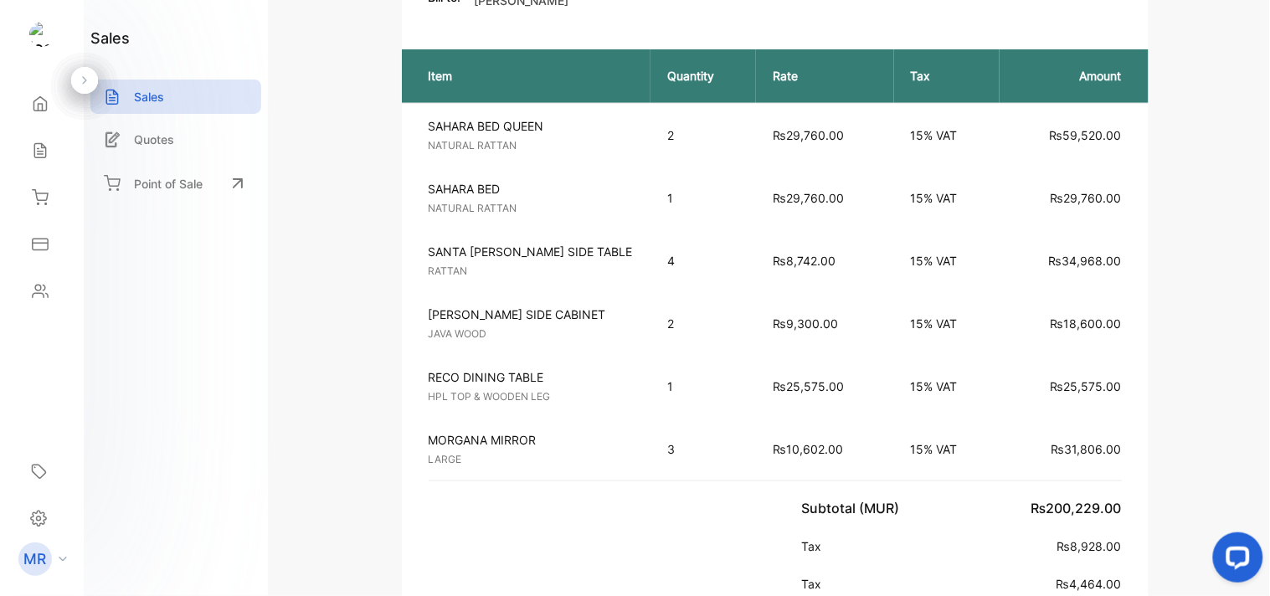
scroll to position [0, 0]
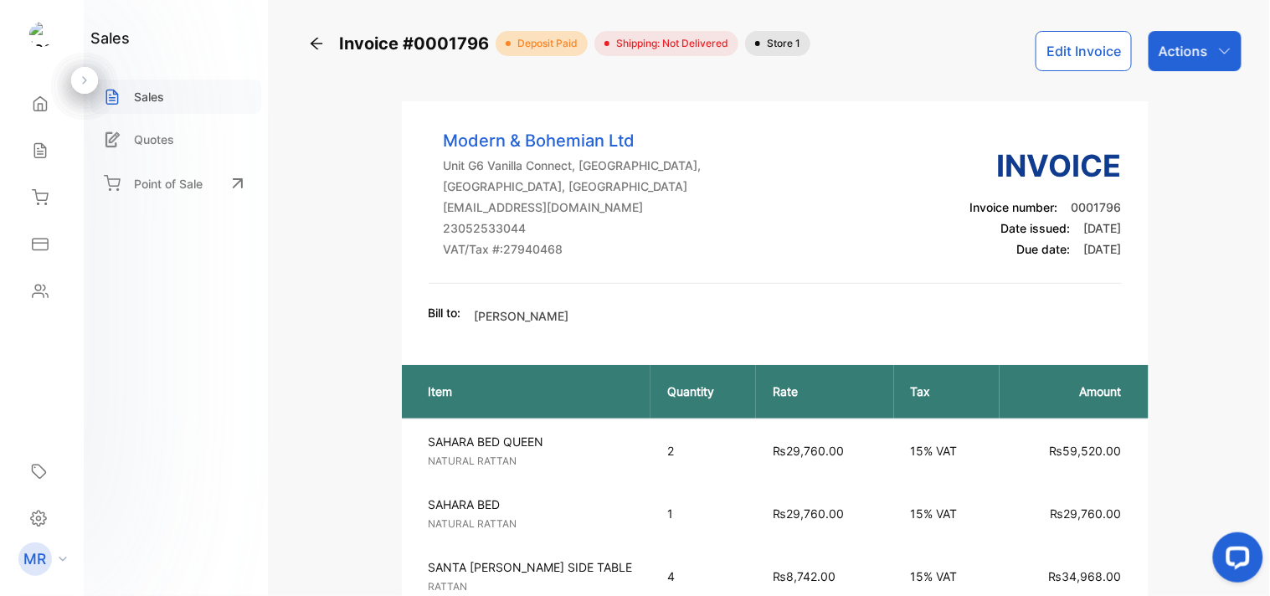
click at [147, 86] on div "Sales" at bounding box center [175, 97] width 171 height 34
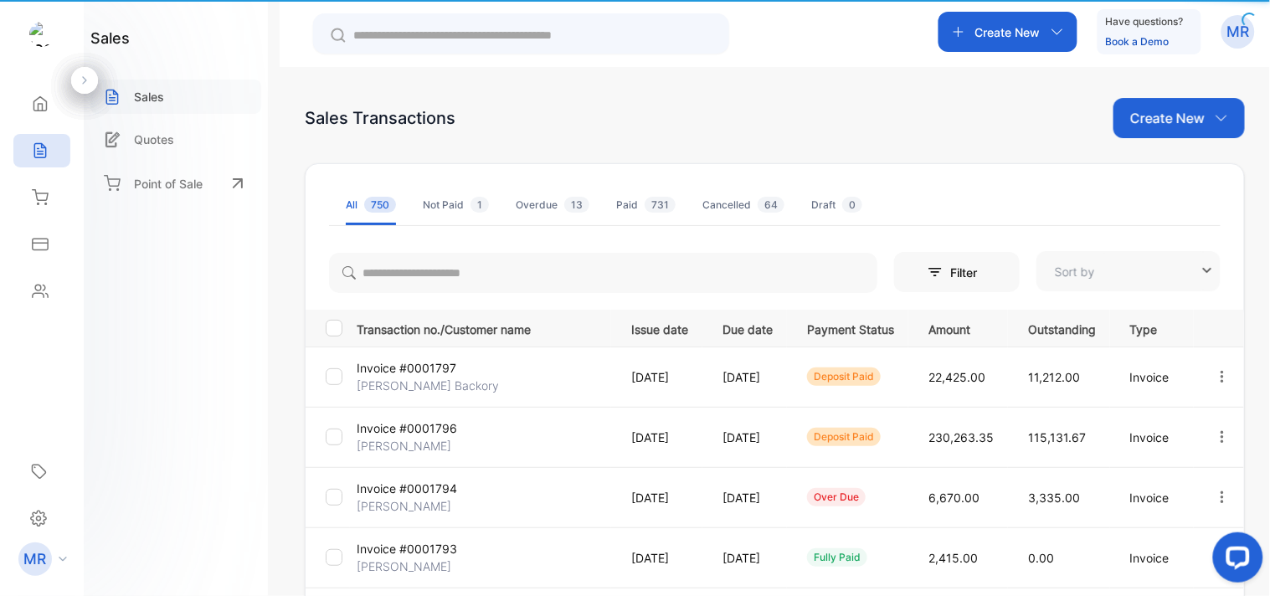
type input "**********"
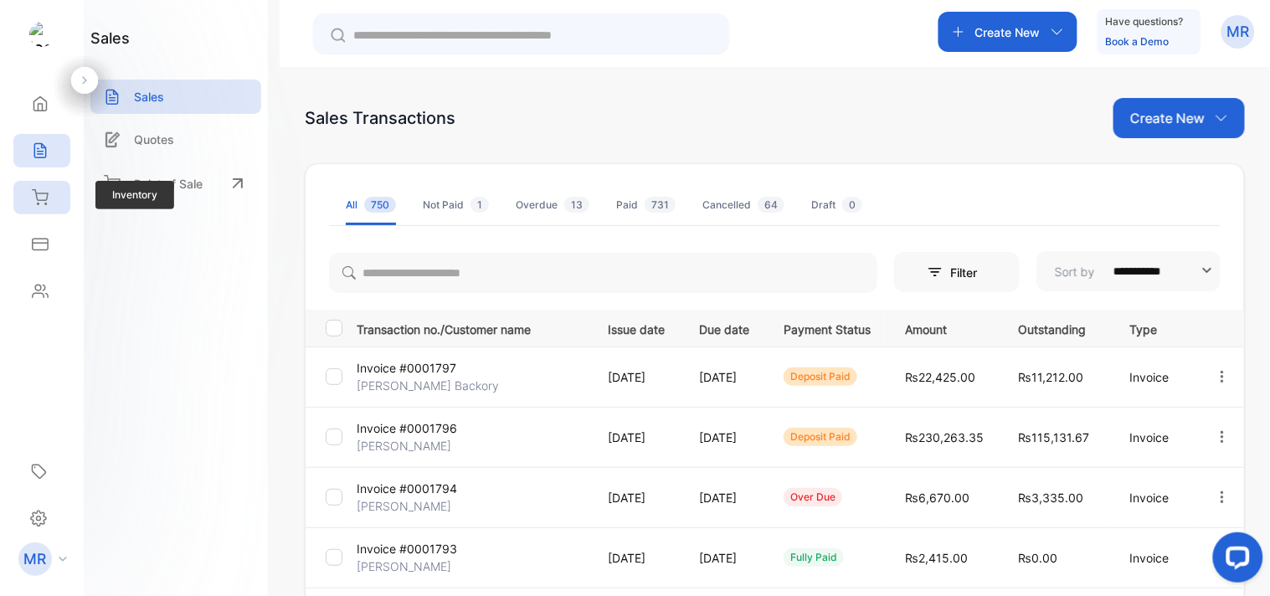
click at [40, 189] on icon at bounding box center [40, 197] width 17 height 17
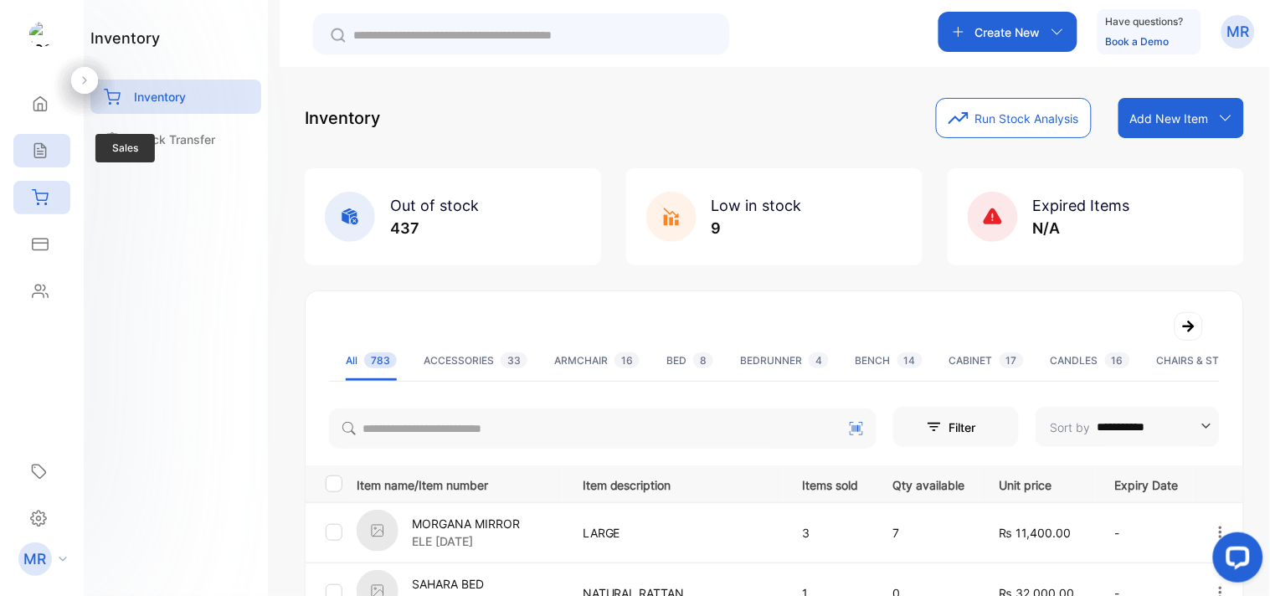
click at [34, 136] on div "Sales" at bounding box center [41, 150] width 57 height 33
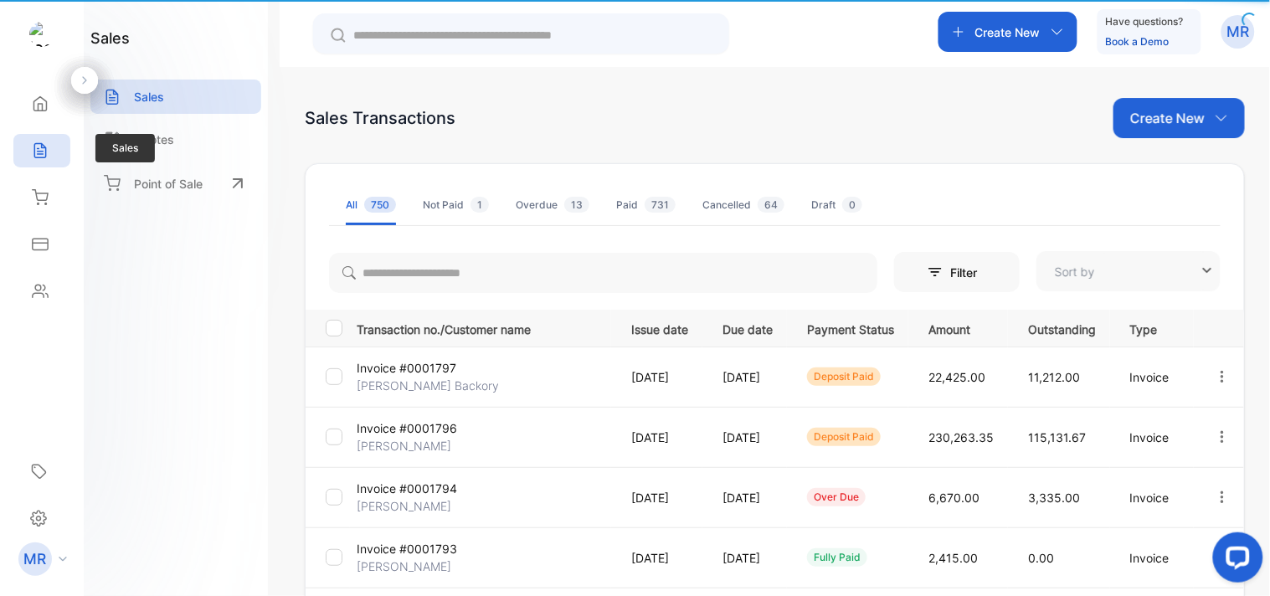
type input "**********"
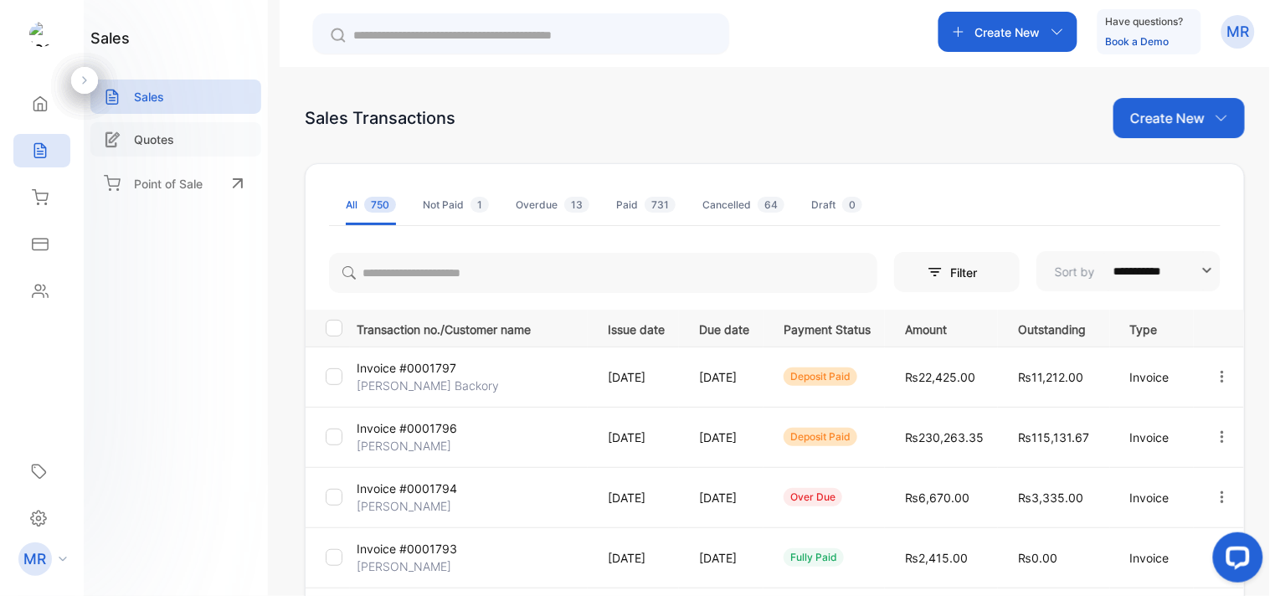
click at [160, 132] on p "Quotes" at bounding box center [154, 140] width 40 height 18
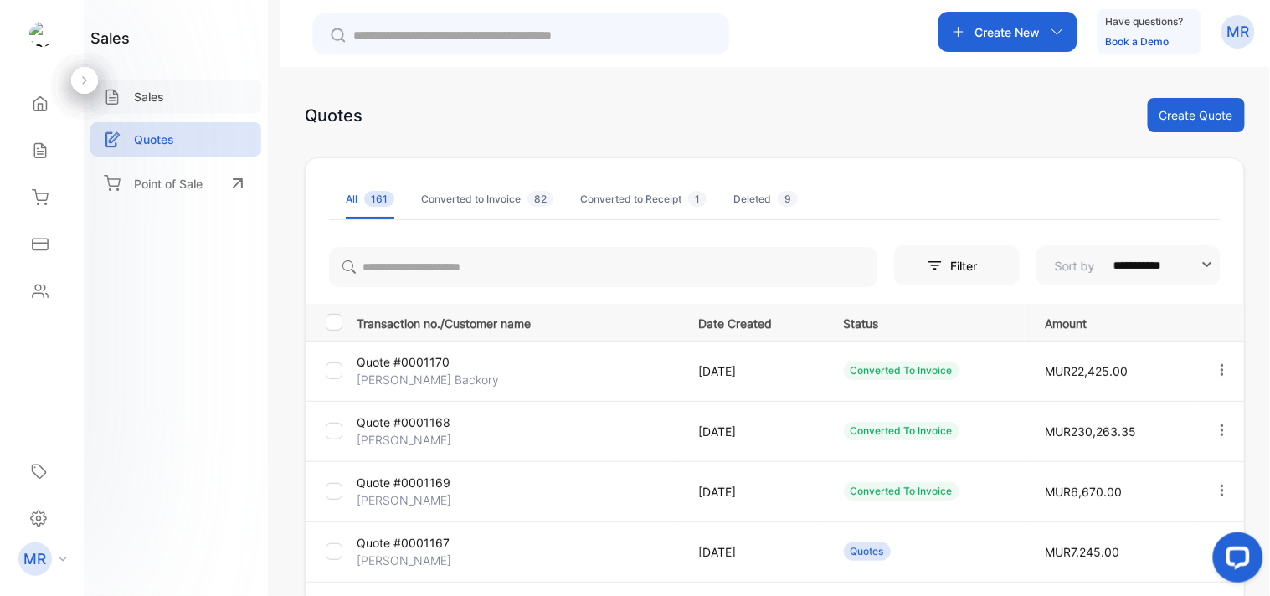
click at [184, 84] on div "Sales" at bounding box center [175, 97] width 171 height 34
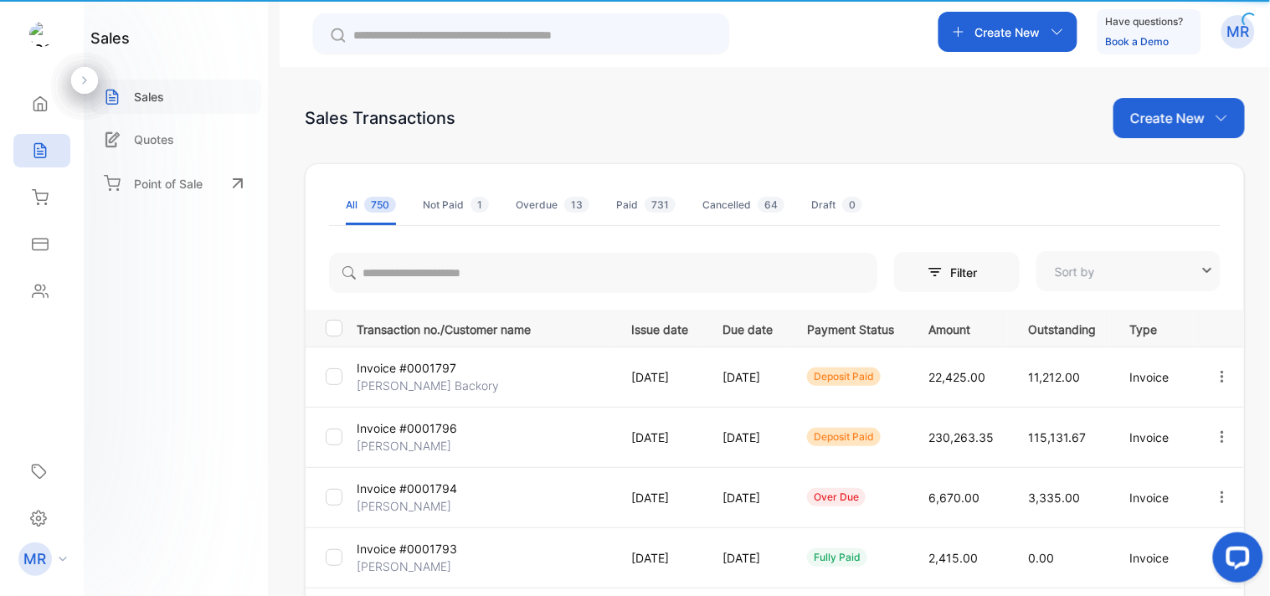
type input "**********"
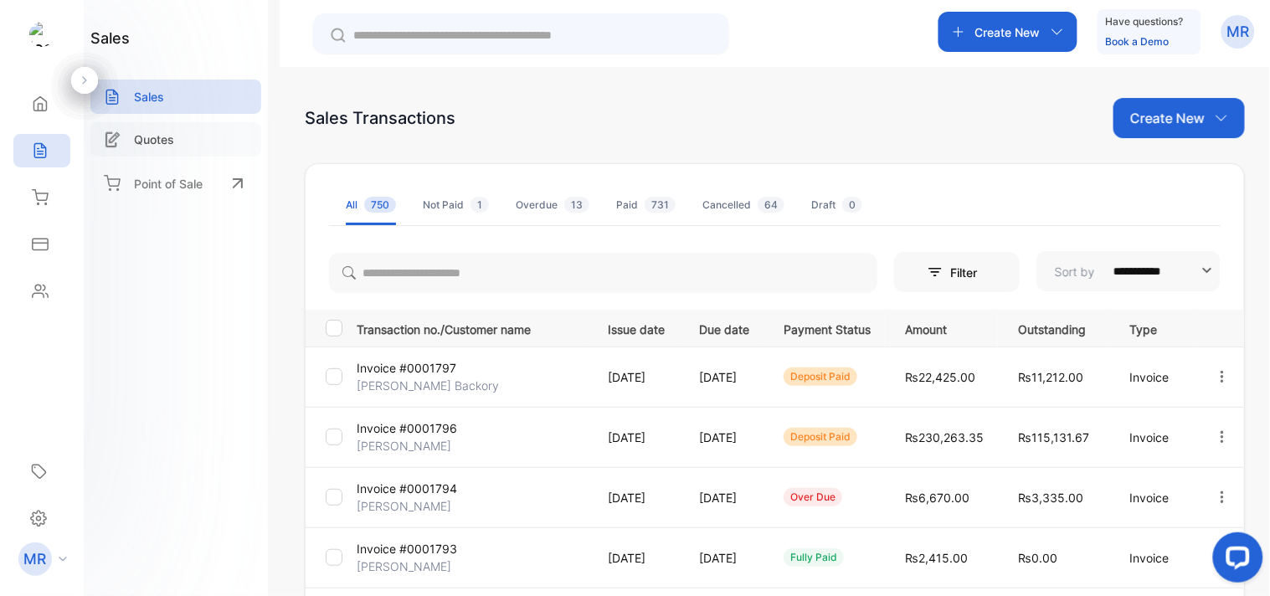
click at [141, 135] on p "Quotes" at bounding box center [154, 140] width 40 height 18
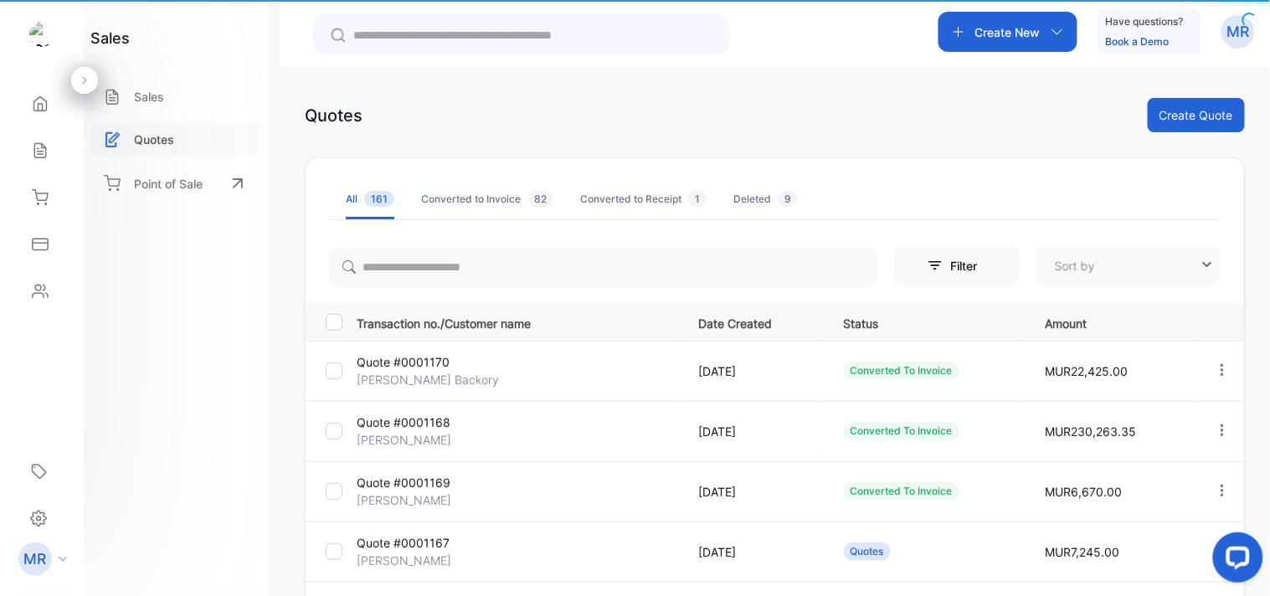
type input "**********"
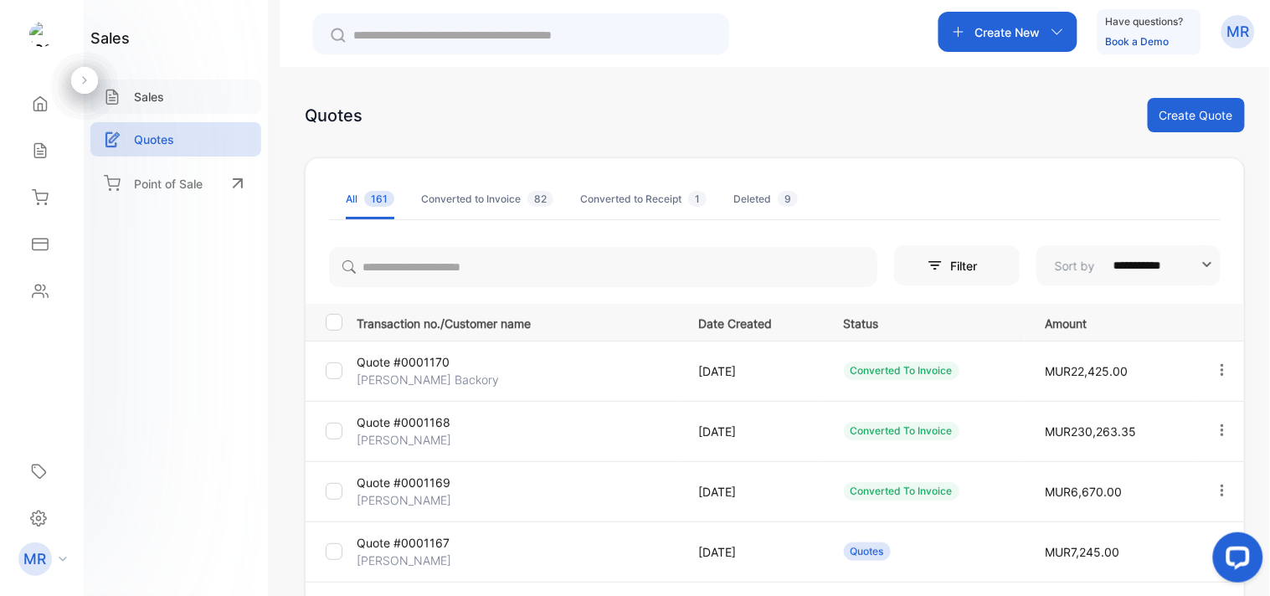
click at [160, 90] on p "Sales" at bounding box center [149, 97] width 30 height 18
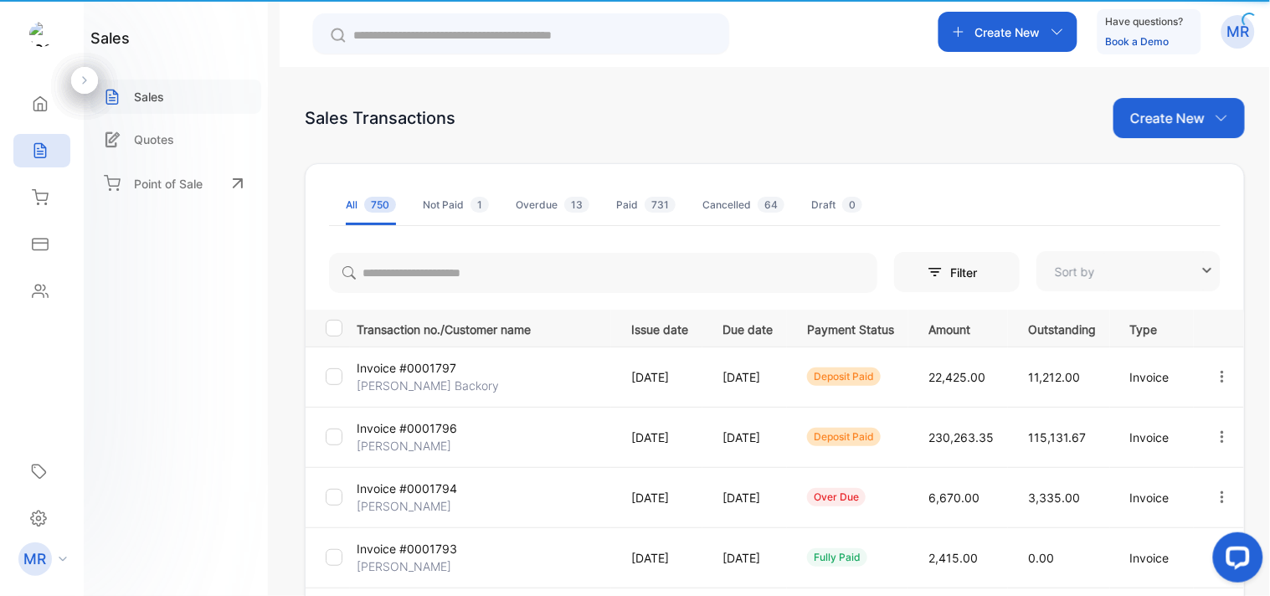
type input "**********"
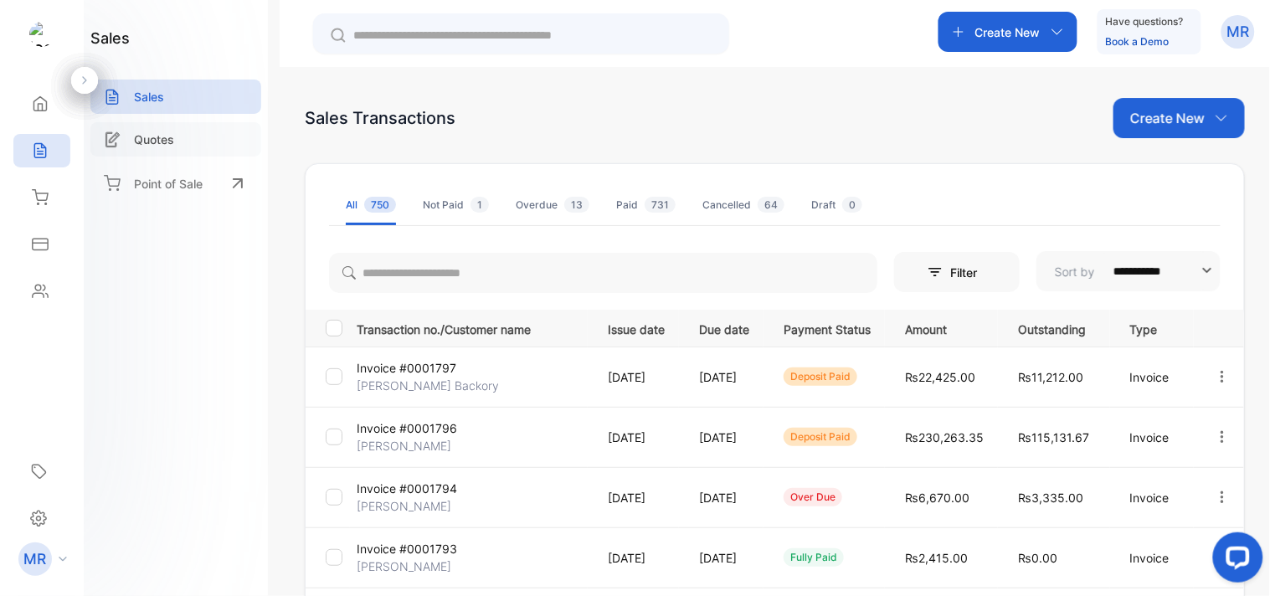
click at [178, 134] on div "Quotes" at bounding box center [175, 139] width 171 height 34
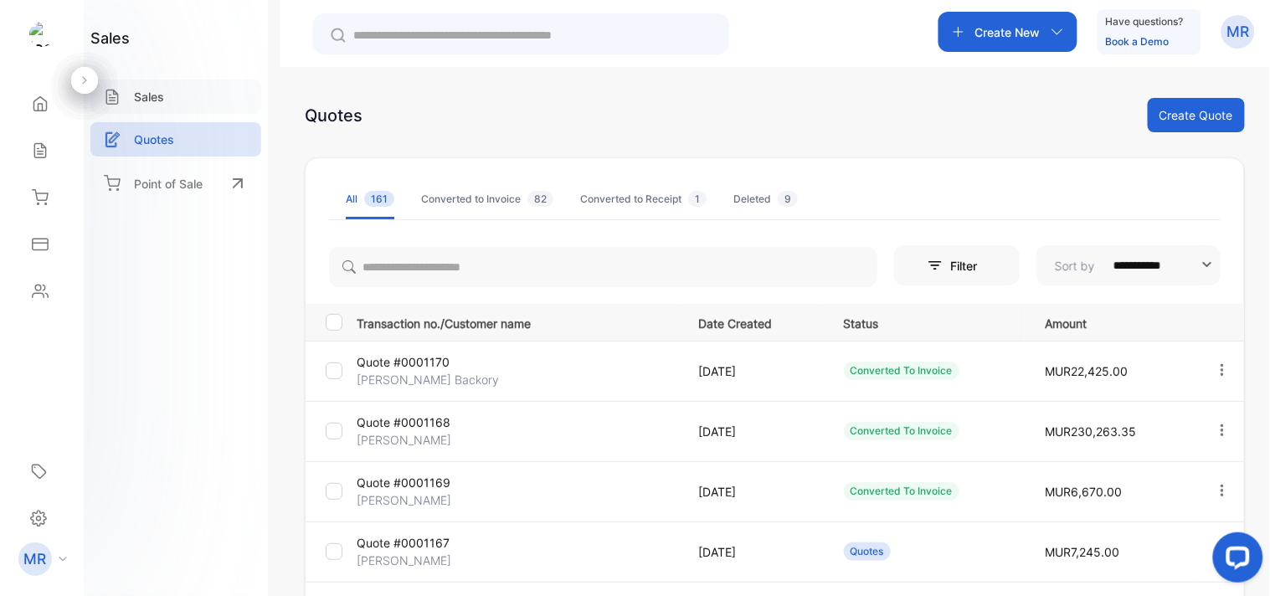
click at [181, 84] on div "Sales" at bounding box center [175, 97] width 171 height 34
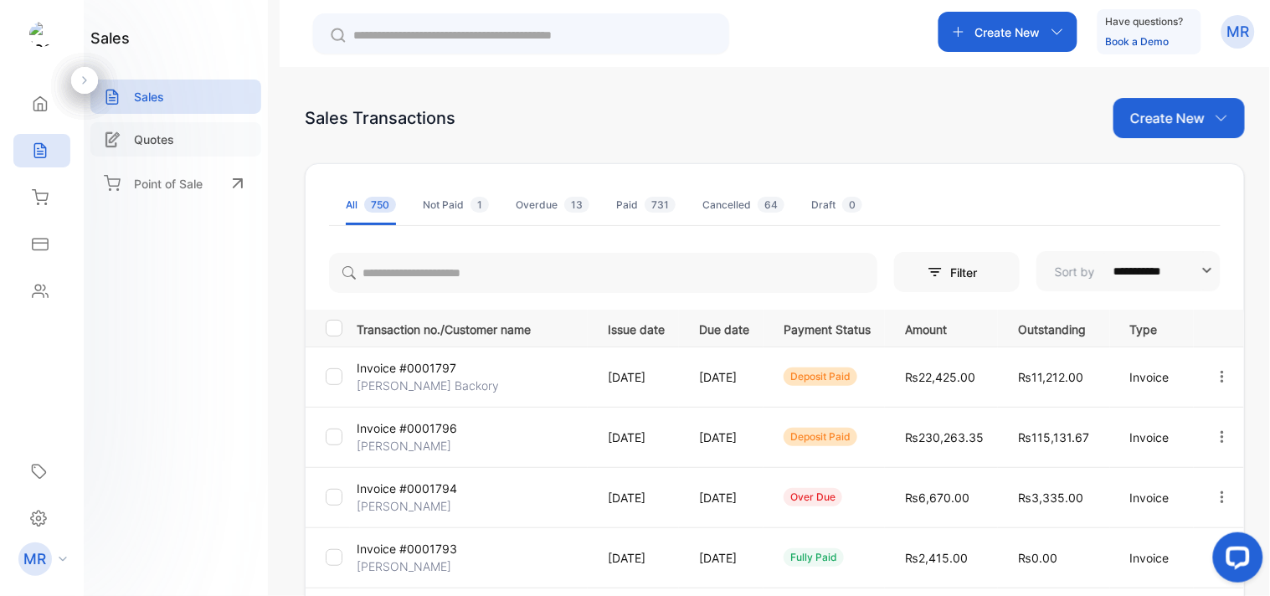
click at [162, 141] on p "Quotes" at bounding box center [154, 140] width 40 height 18
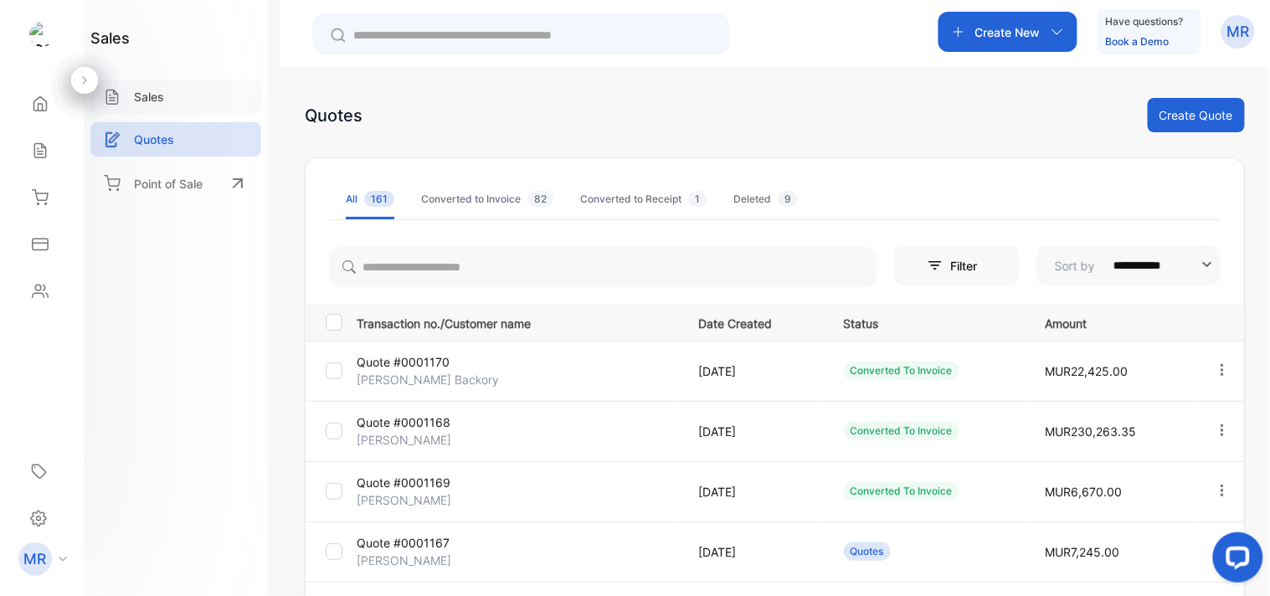
click at [168, 96] on div "Sales" at bounding box center [175, 97] width 171 height 34
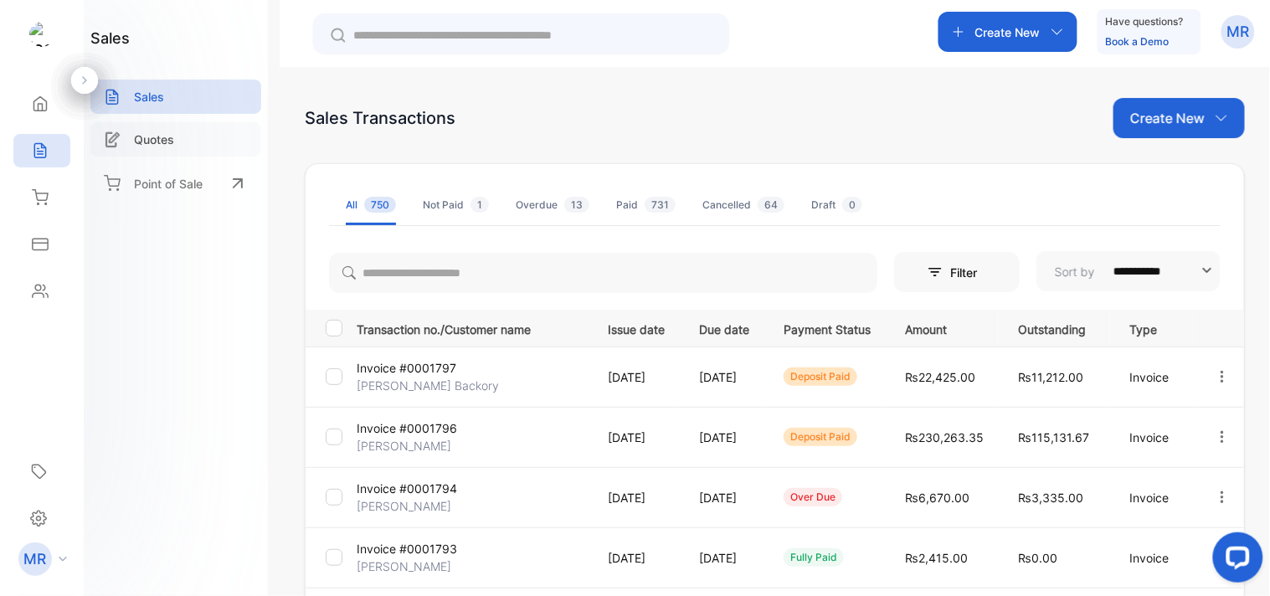
click at [173, 136] on p "Quotes" at bounding box center [154, 140] width 40 height 18
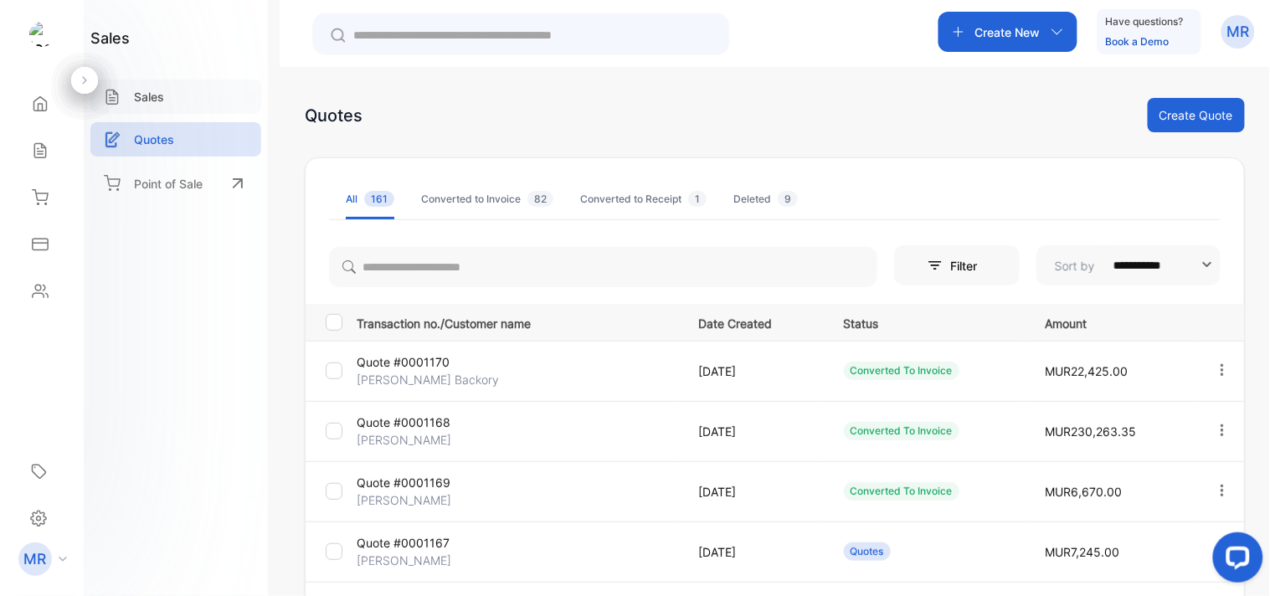
click at [162, 100] on p "Sales" at bounding box center [149, 97] width 30 height 18
